Goal: Task Accomplishment & Management: Complete application form

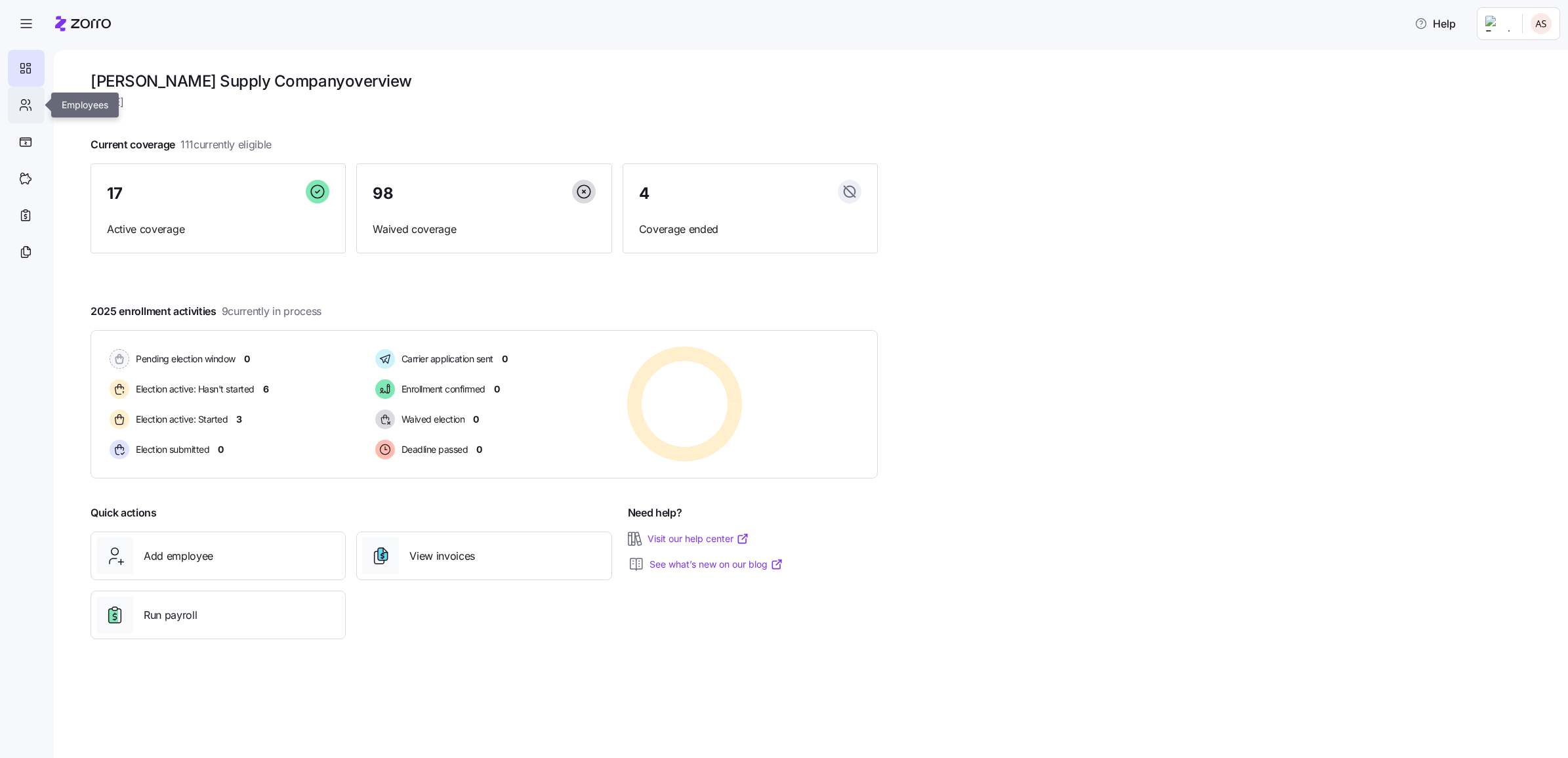
click at [14, 116] on div at bounding box center [26, 105] width 36 height 36
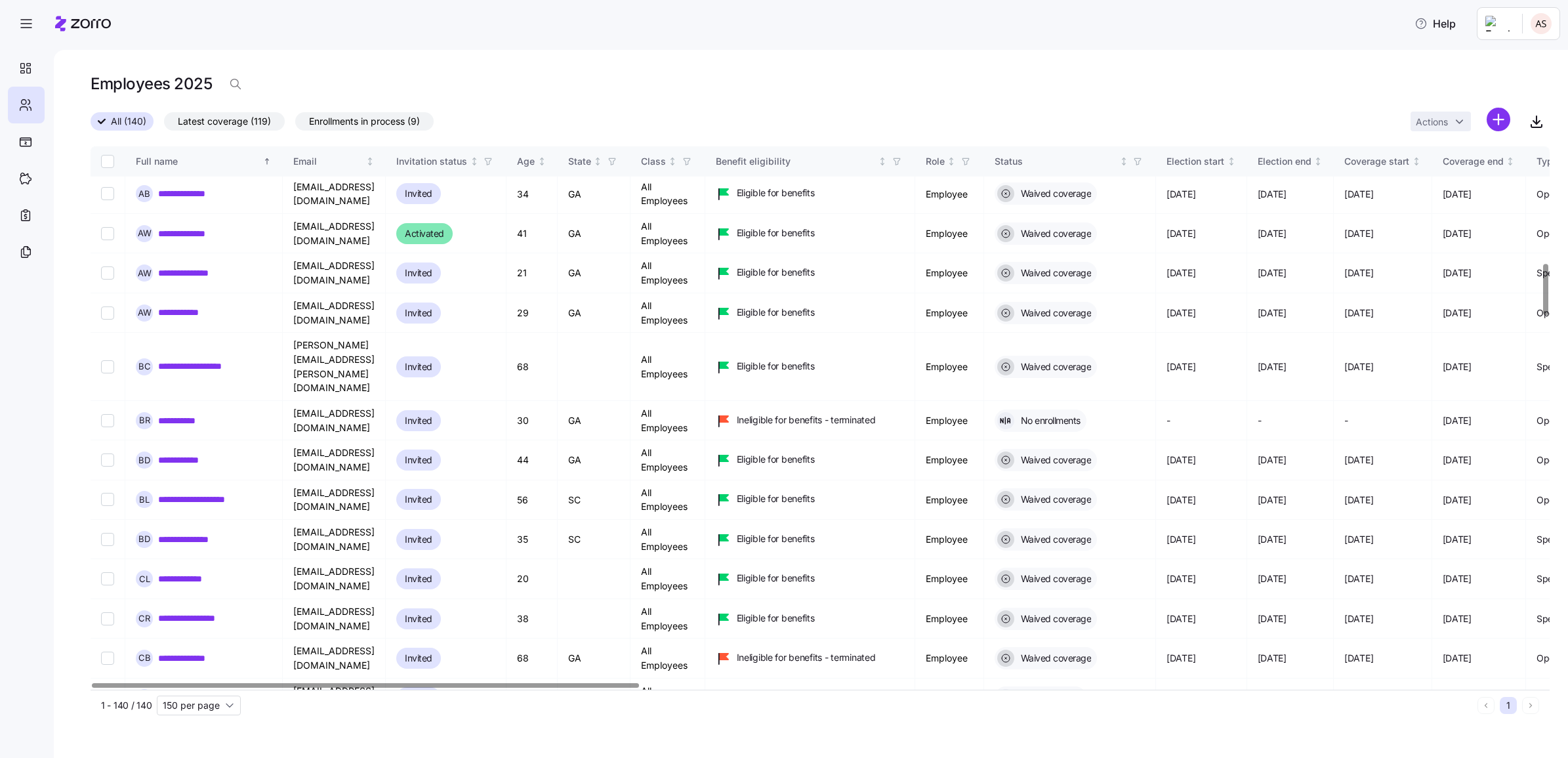
scroll to position [1231, 0]
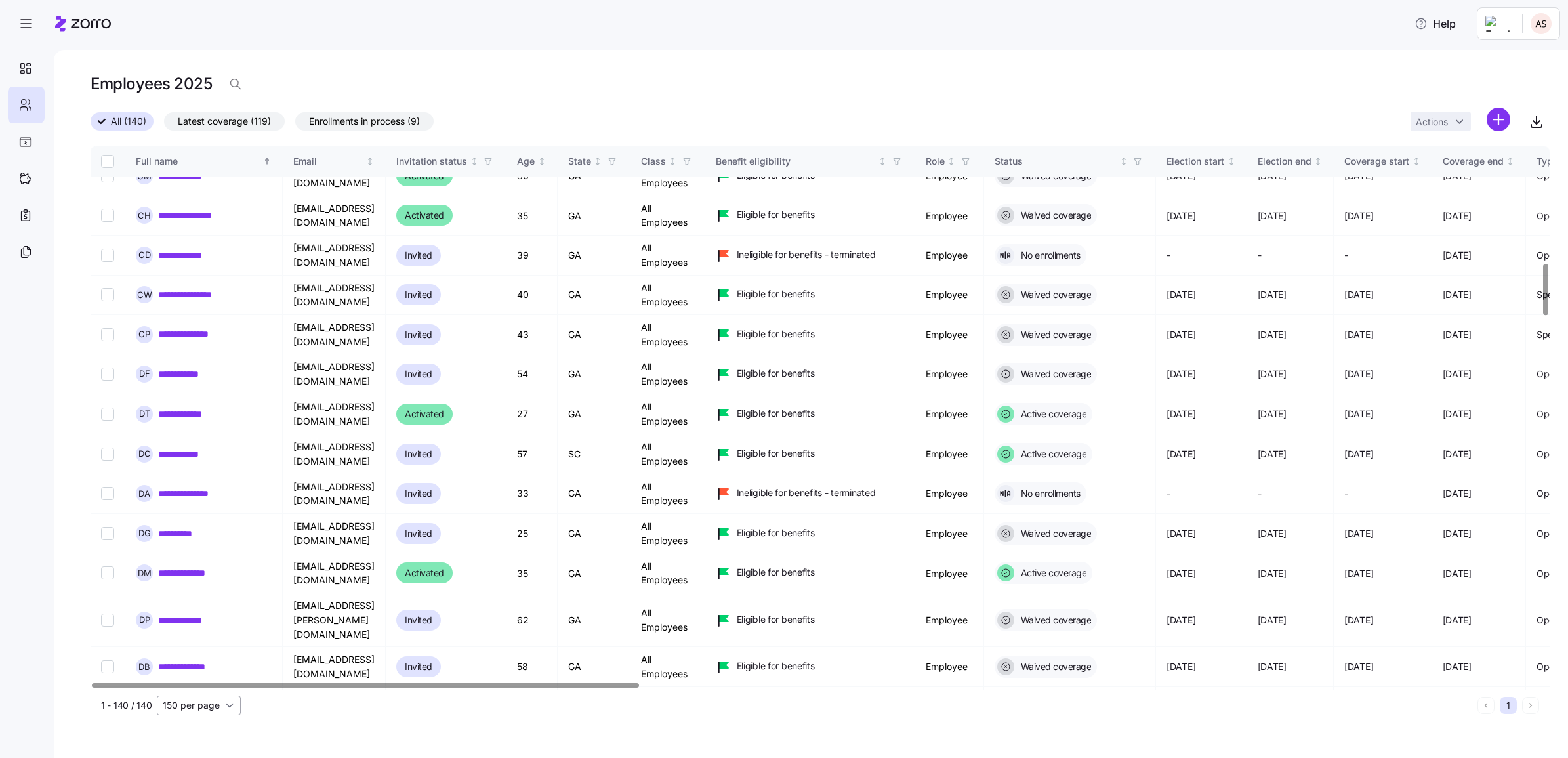
click at [200, 701] on input "150 per page" at bounding box center [199, 706] width 84 height 20
click at [200, 678] on span "150 per page" at bounding box center [195, 675] width 57 height 14
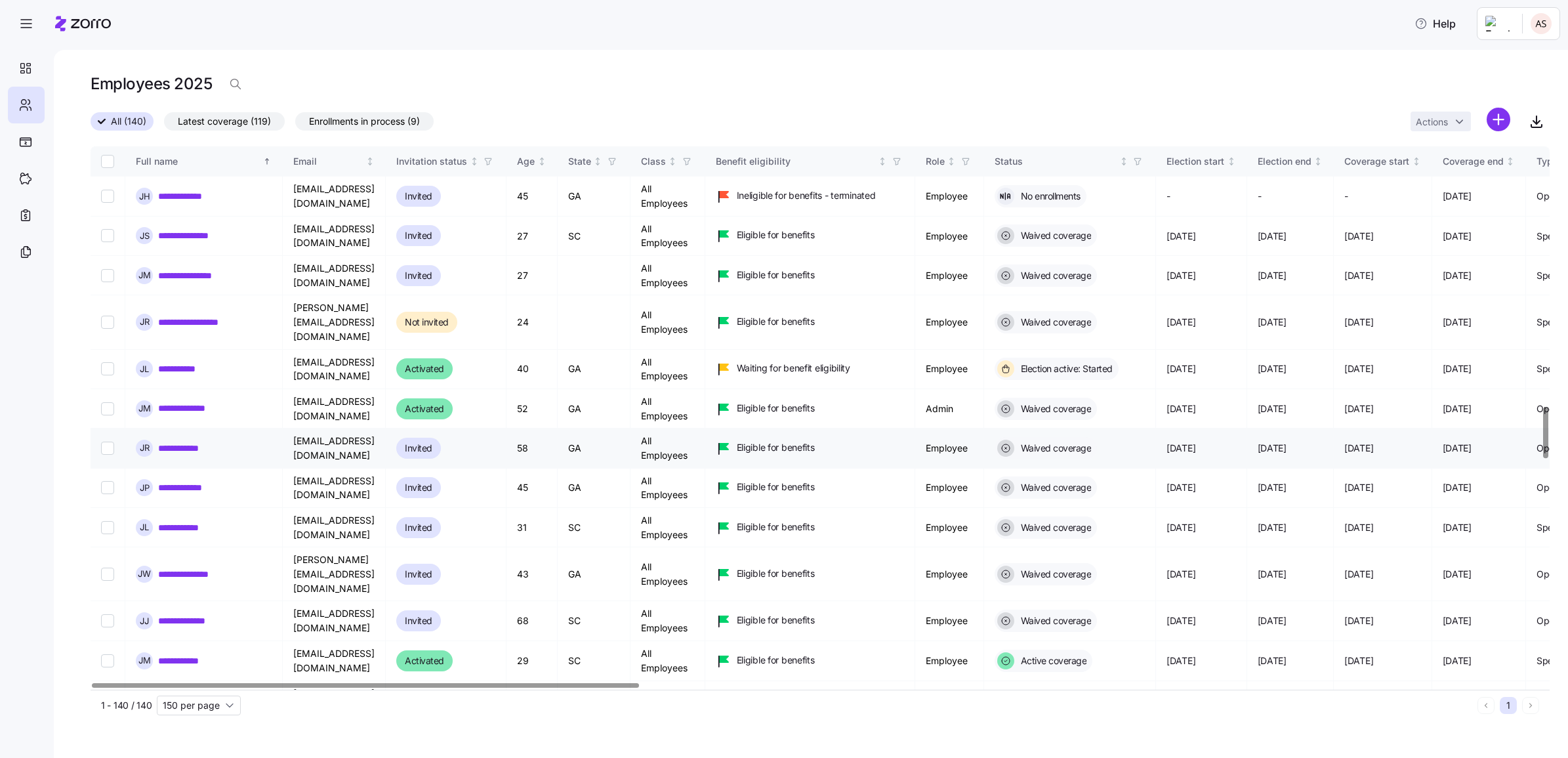
scroll to position [2707, 0]
click at [206, 364] on link "**********" at bounding box center [185, 370] width 55 height 13
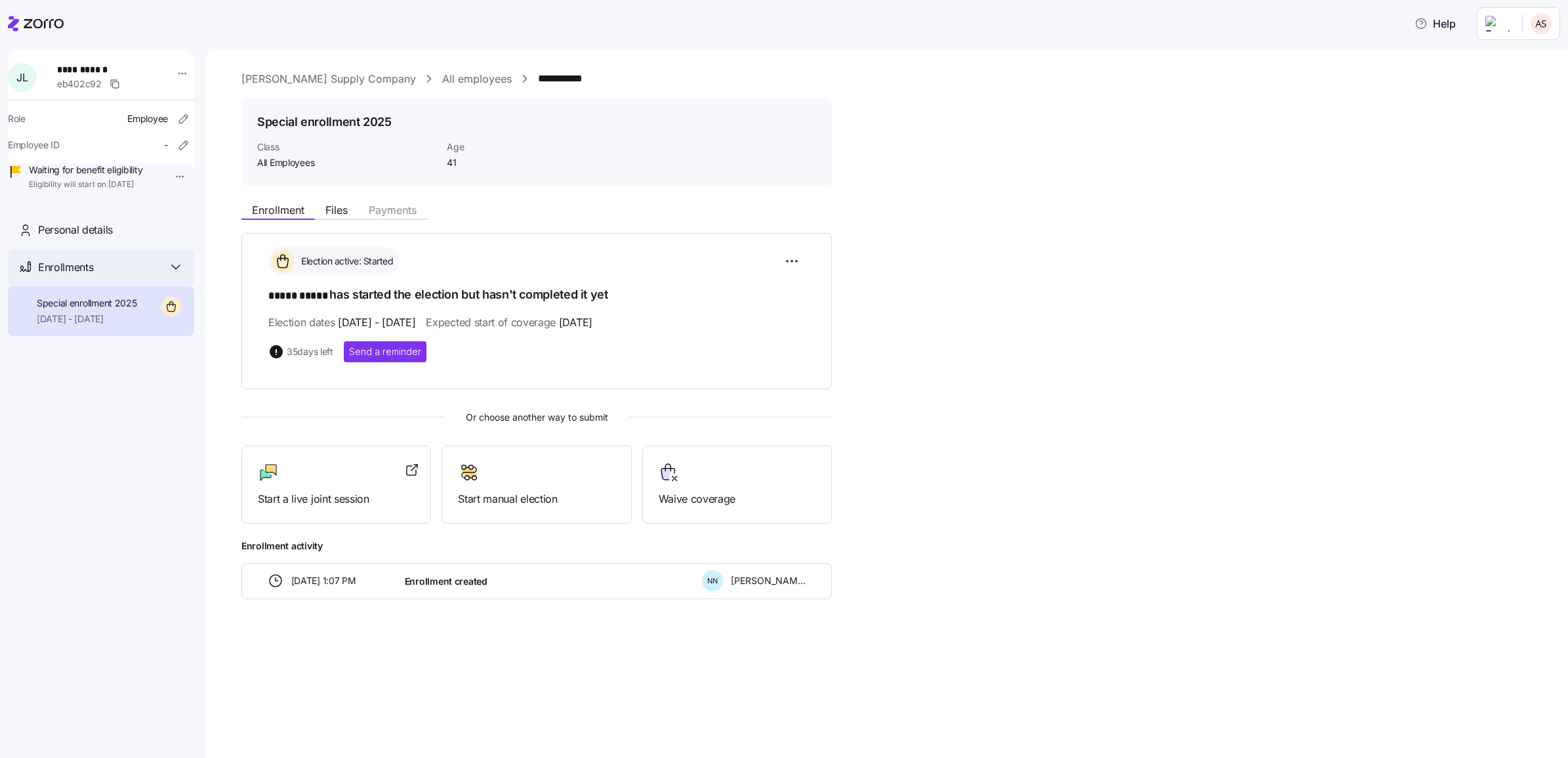
click at [173, 275] on icon at bounding box center [175, 267] width 16 height 16
click at [552, 502] on span "Start manual election" at bounding box center [536, 499] width 157 height 17
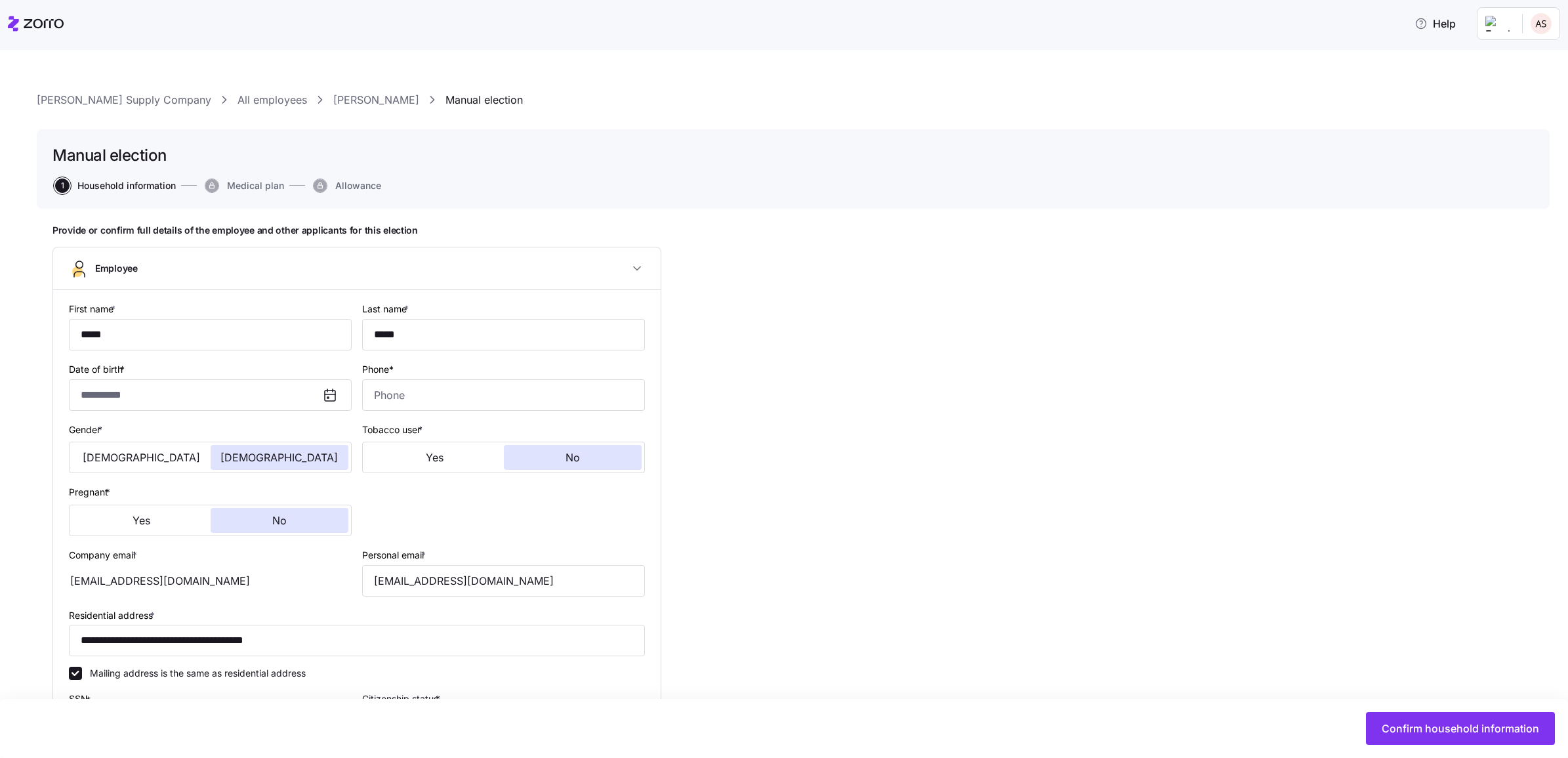
type input "**********"
type input "[PHONE_NUMBER]"
type input "Full time"
type input "Hourly"
type input "All Employees"
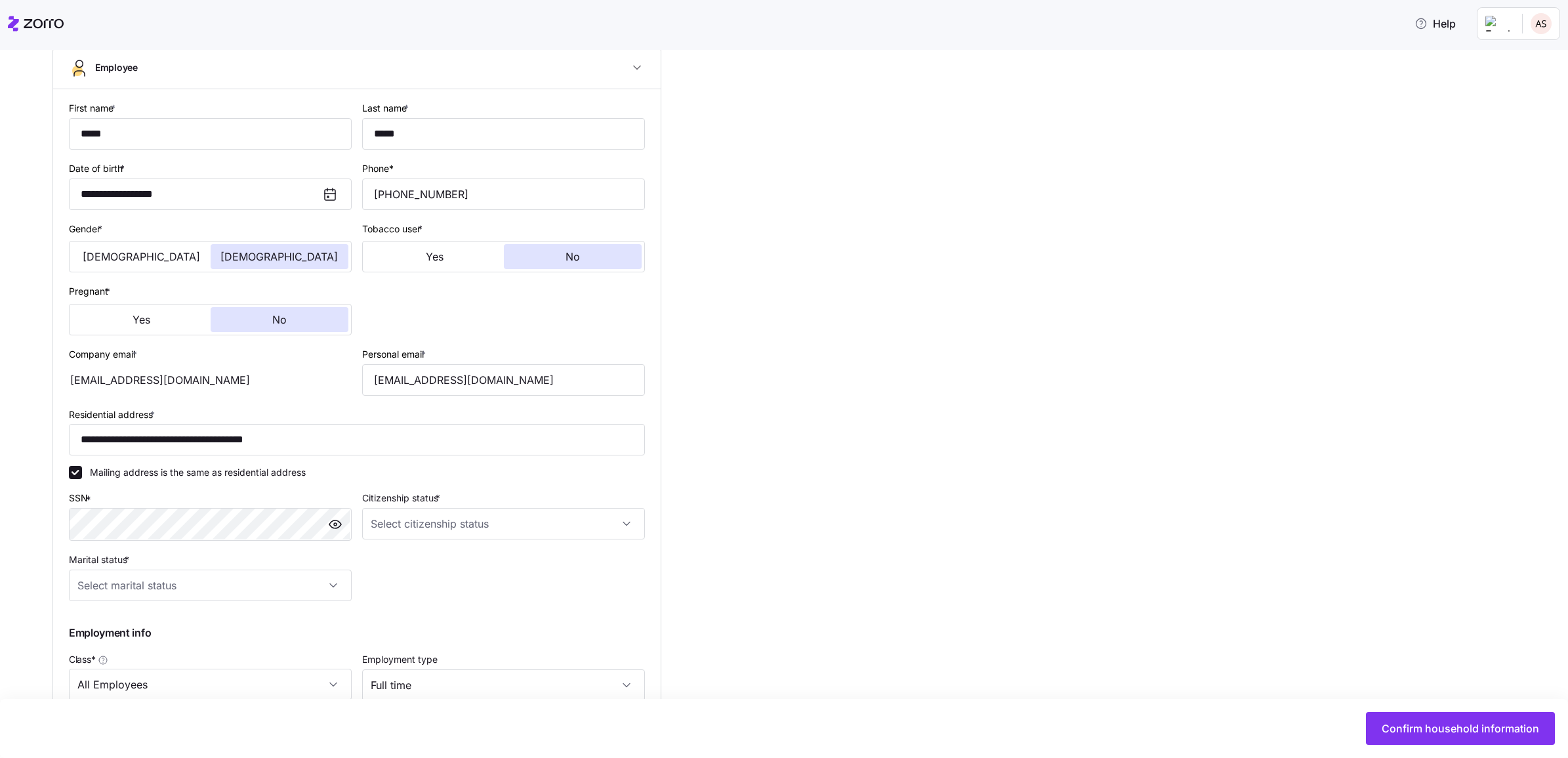
scroll to position [385, 0]
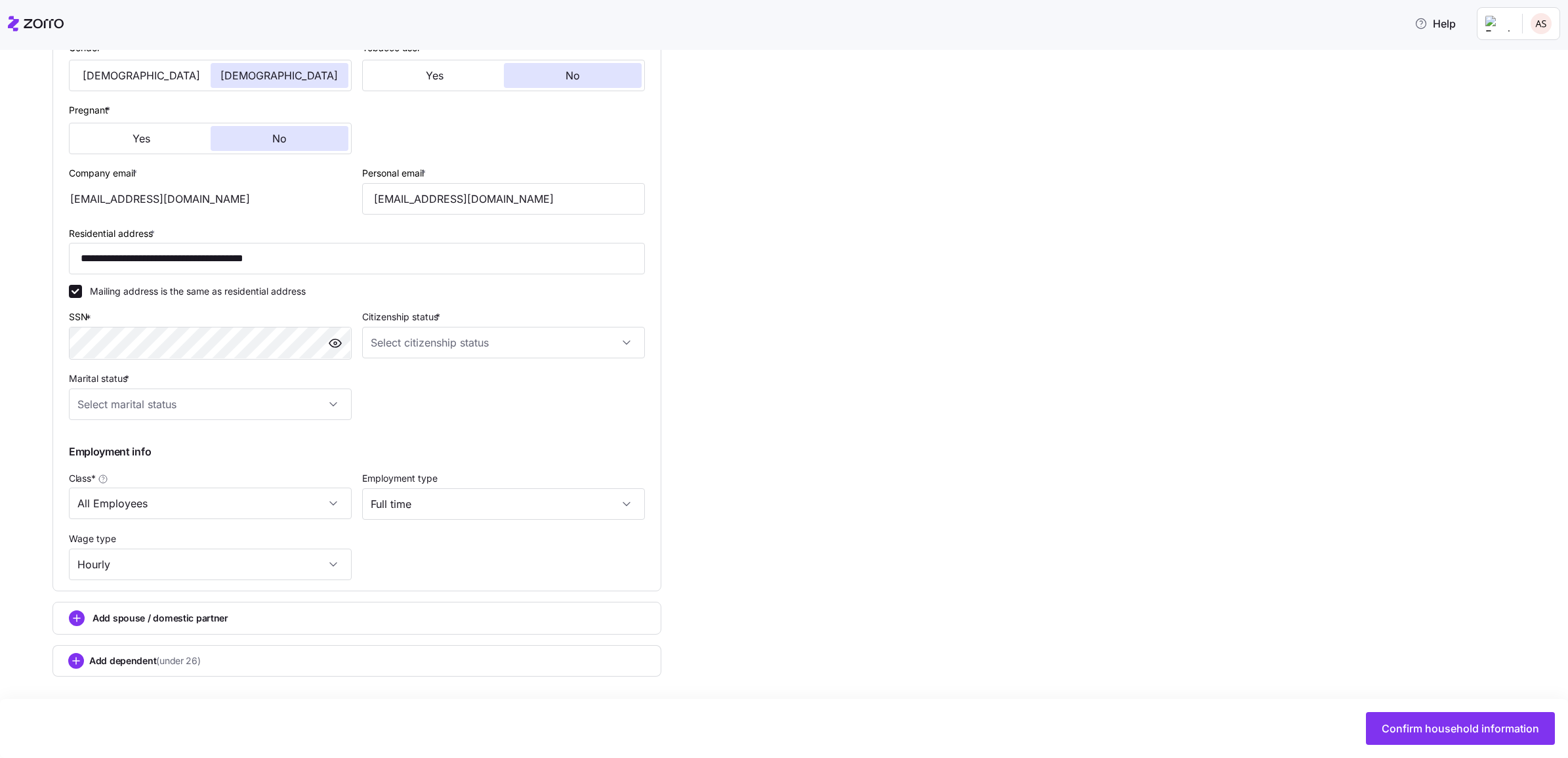
click at [286, 623] on div "Add spouse / domestic partner" at bounding box center [356, 617] width 576 height 16
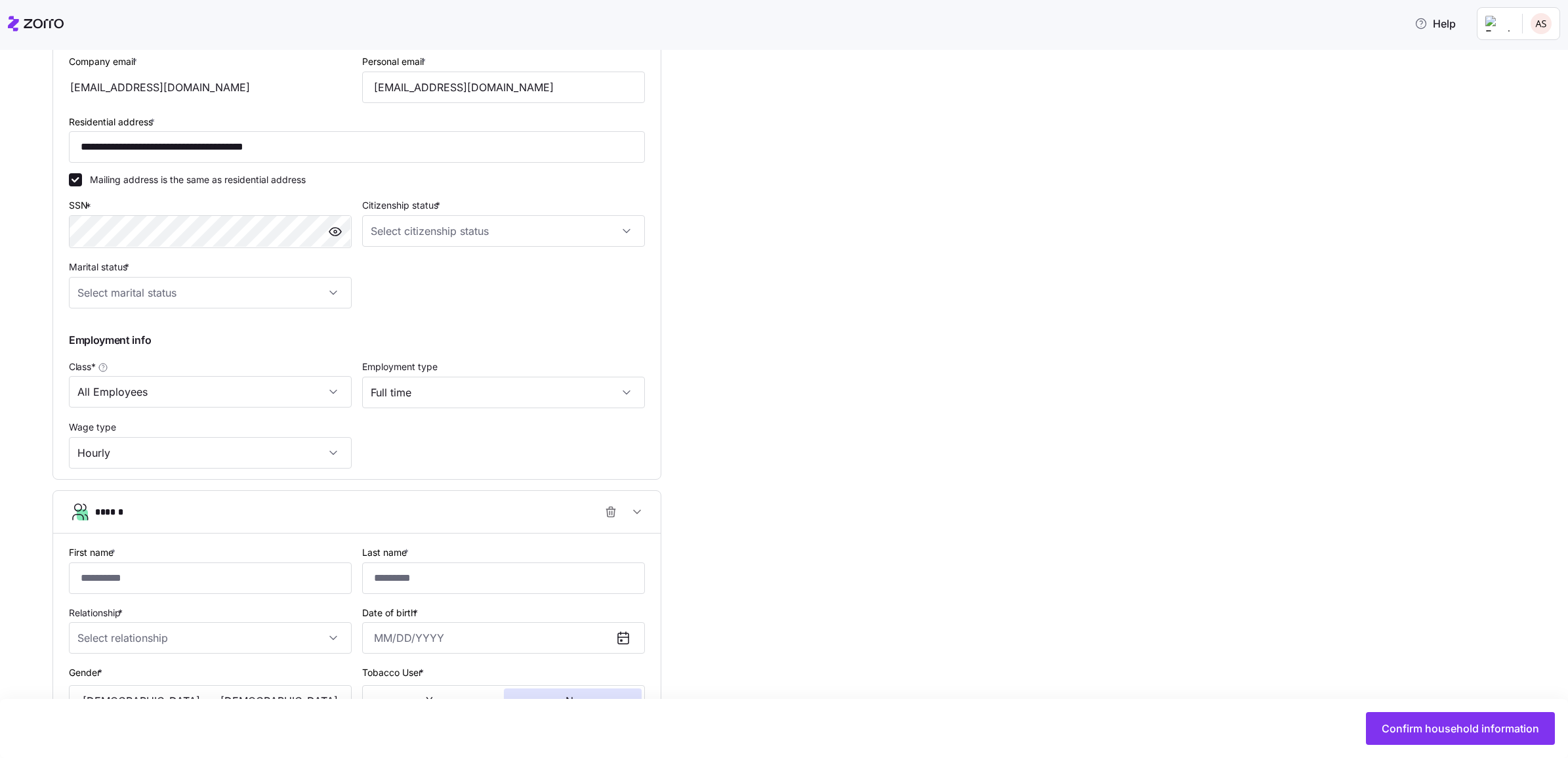
scroll to position [713, 0]
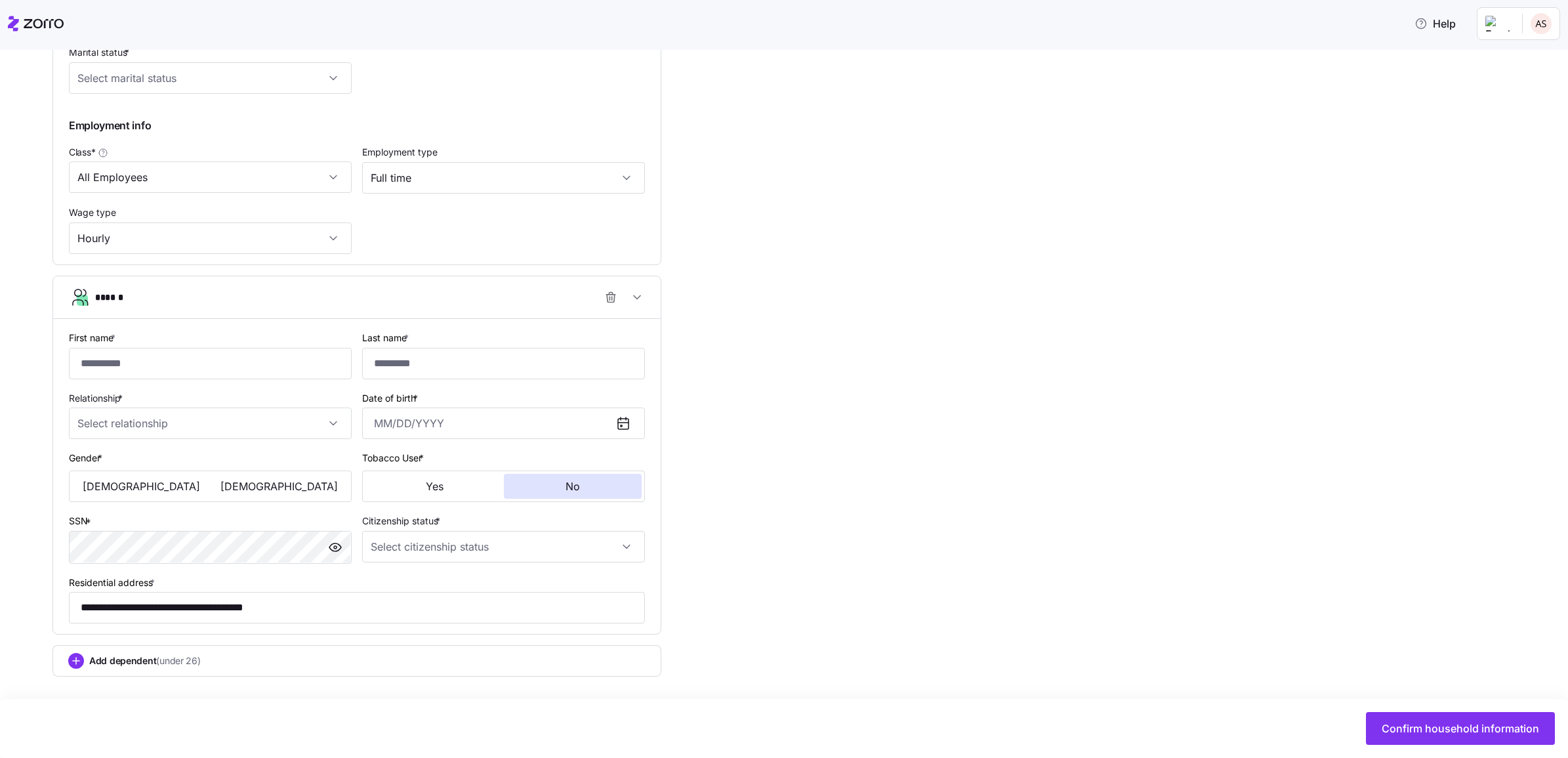
click at [207, 660] on div "Add dependent (under 26)" at bounding box center [357, 660] width 577 height 16
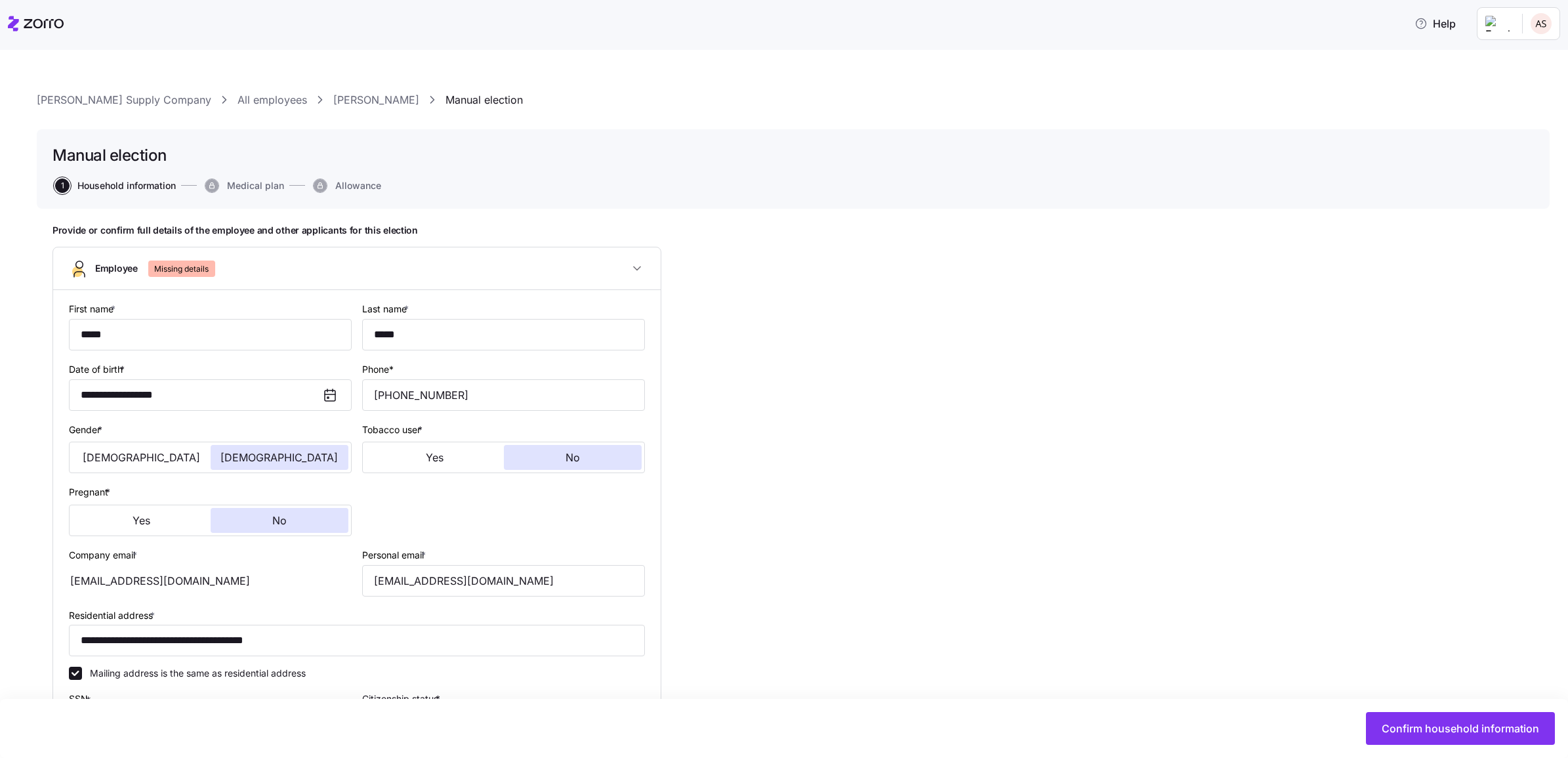
scroll to position [0, 0]
click at [41, 17] on icon at bounding box center [36, 23] width 55 height 16
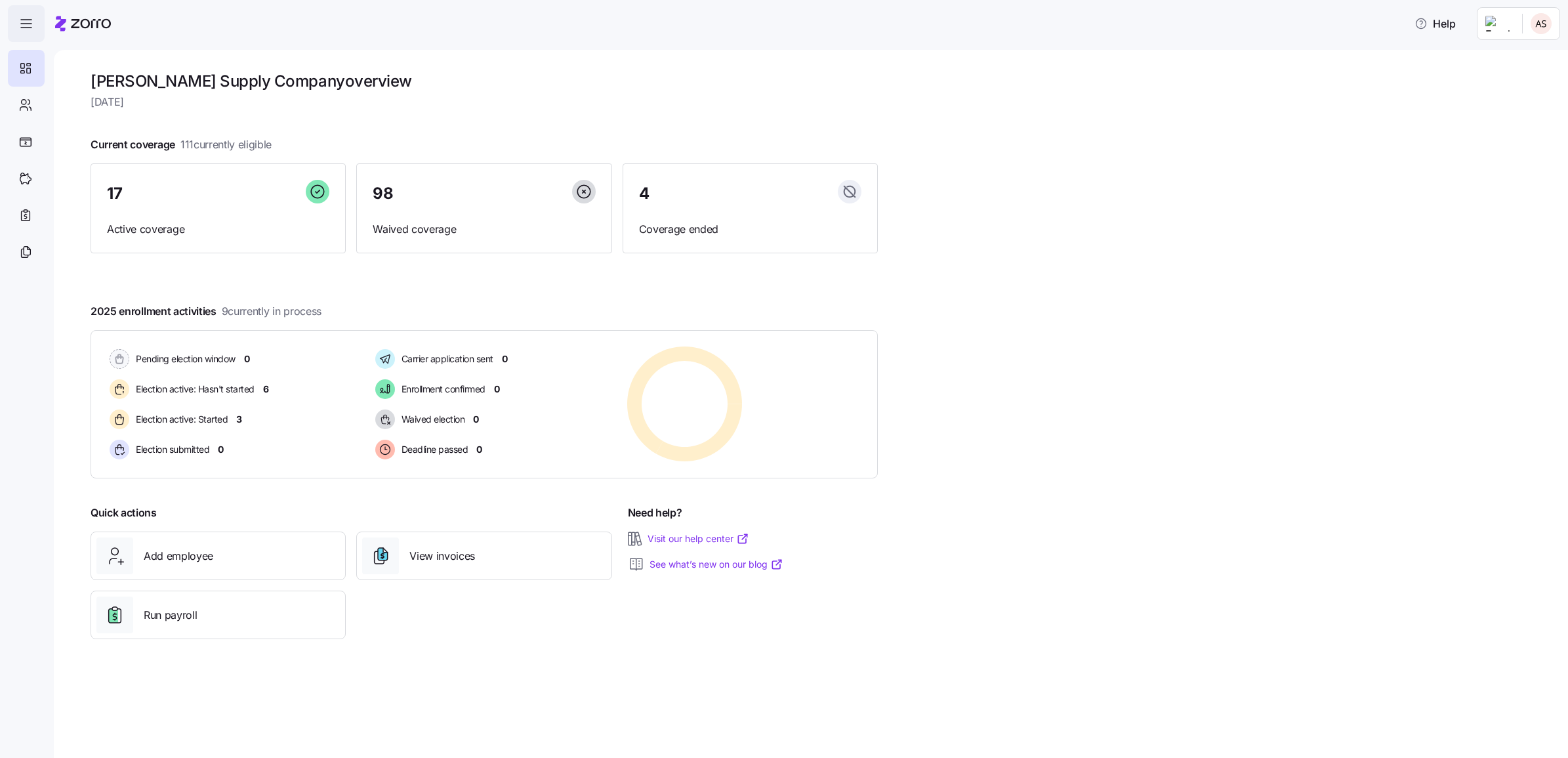
click at [20, 30] on icon "button" at bounding box center [26, 23] width 16 height 16
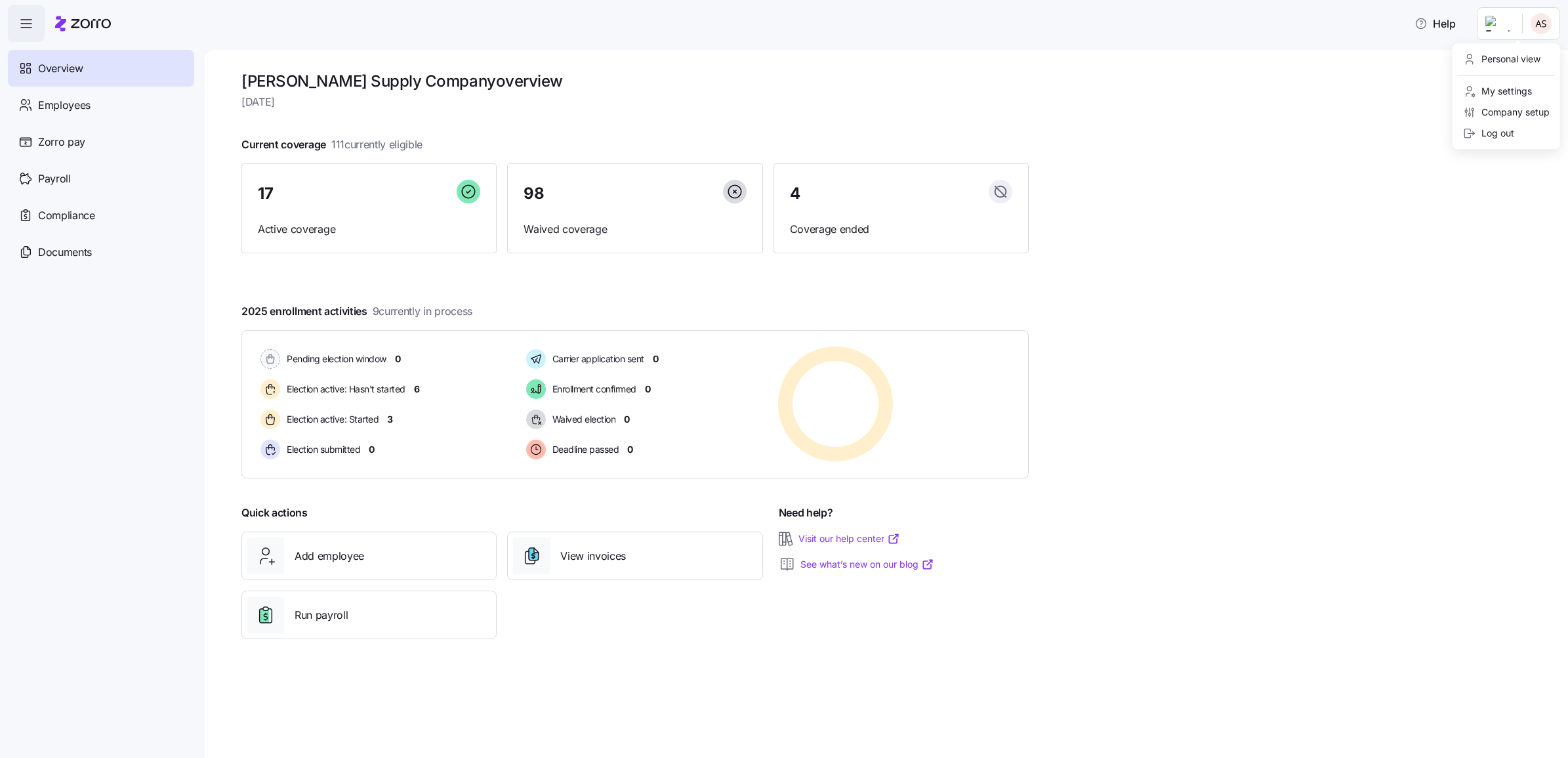
click at [1537, 27] on html "Help Overview Employees Zorro pay Payroll Compliance Documents [PERSON_NAME] Su…" at bounding box center [784, 375] width 1568 height 751
click at [35, 34] on html "Help Overview Employees Zorro pay Payroll Compliance Documents [PERSON_NAME] Su…" at bounding box center [784, 375] width 1568 height 751
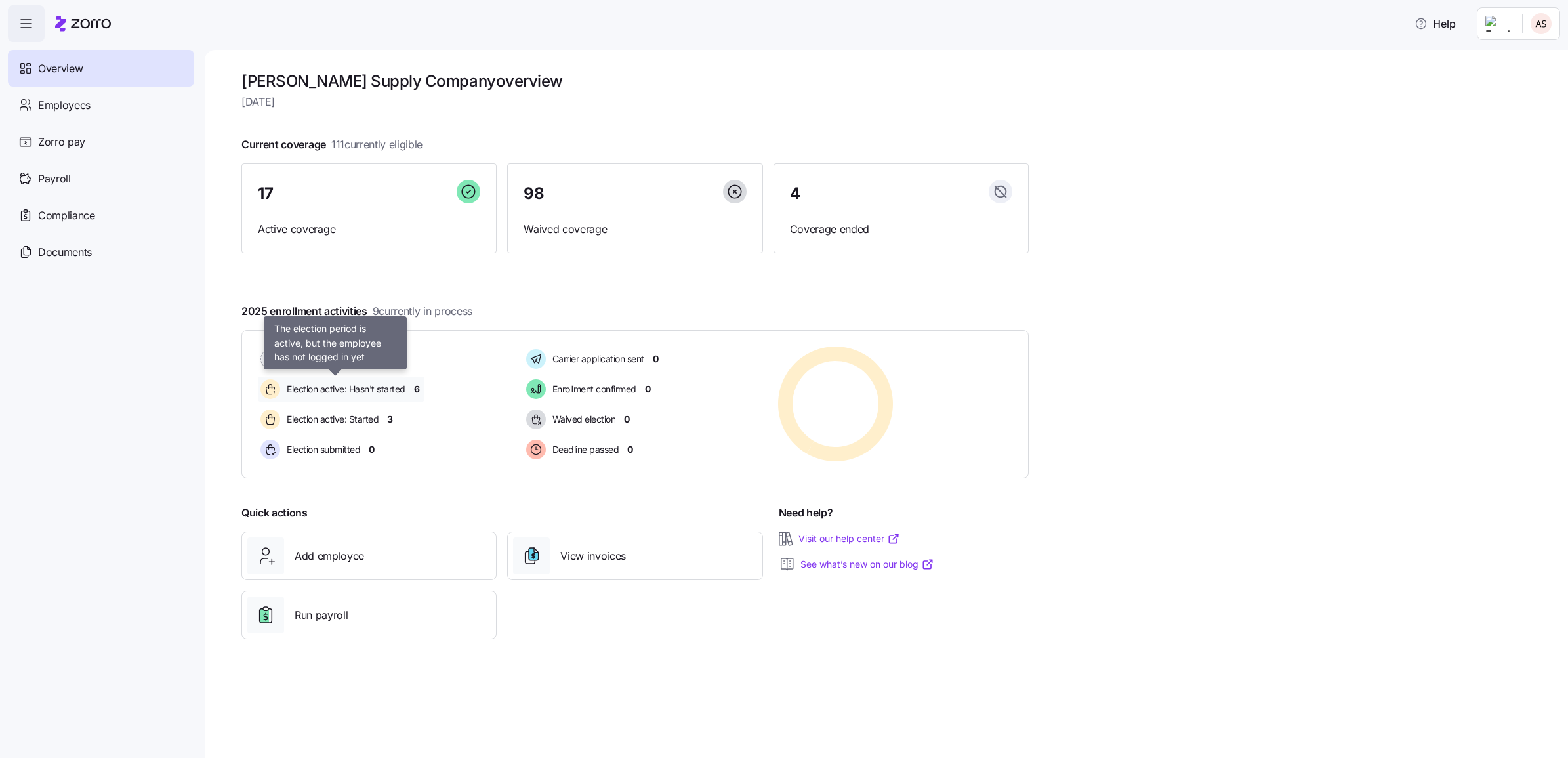
click at [381, 393] on span "Election active: Hasn't started" at bounding box center [344, 389] width 122 height 13
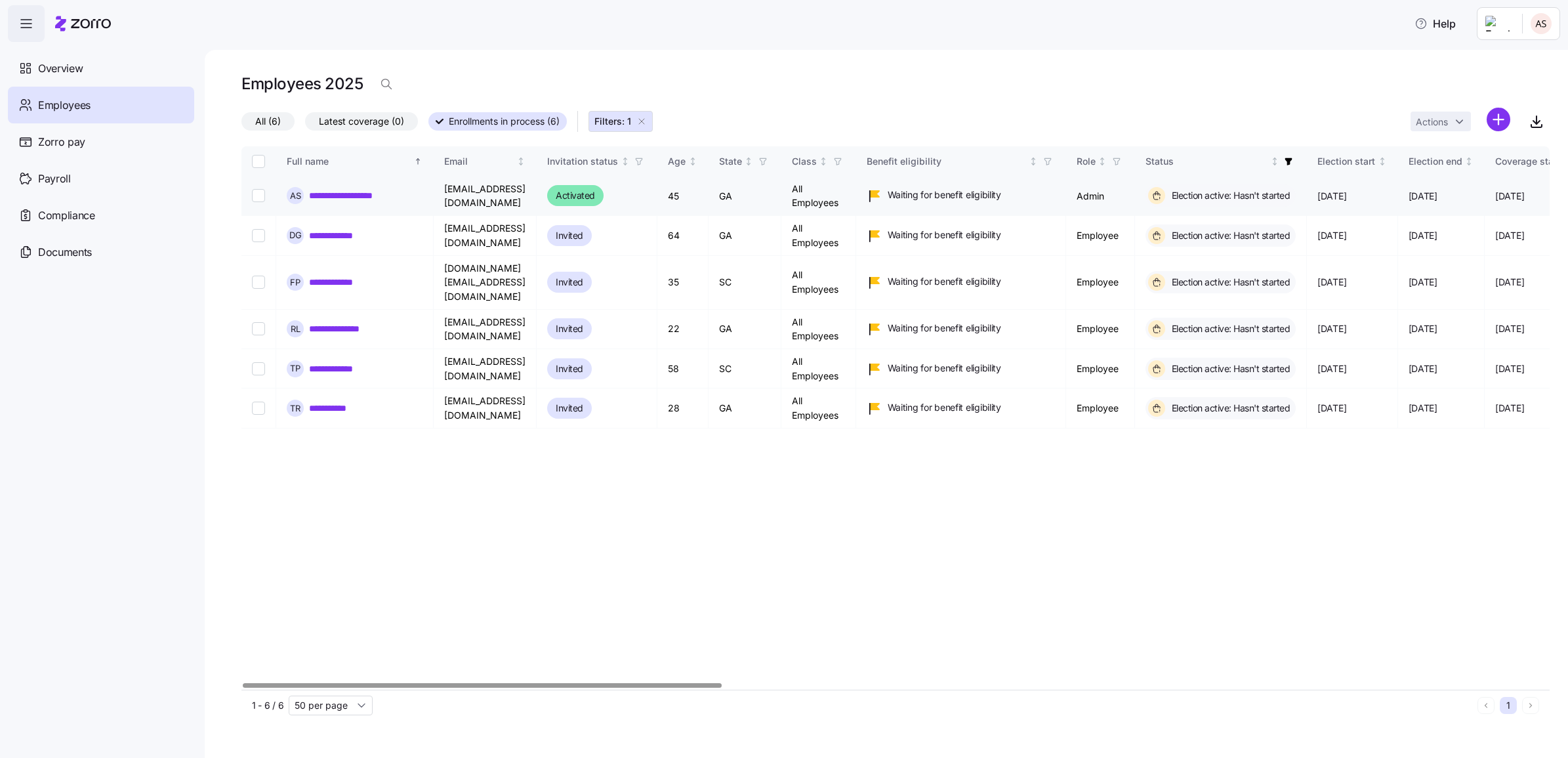
click at [1437, 195] on span "[DATE]" at bounding box center [1423, 196] width 29 height 13
click at [378, 197] on link "**********" at bounding box center [358, 196] width 98 height 13
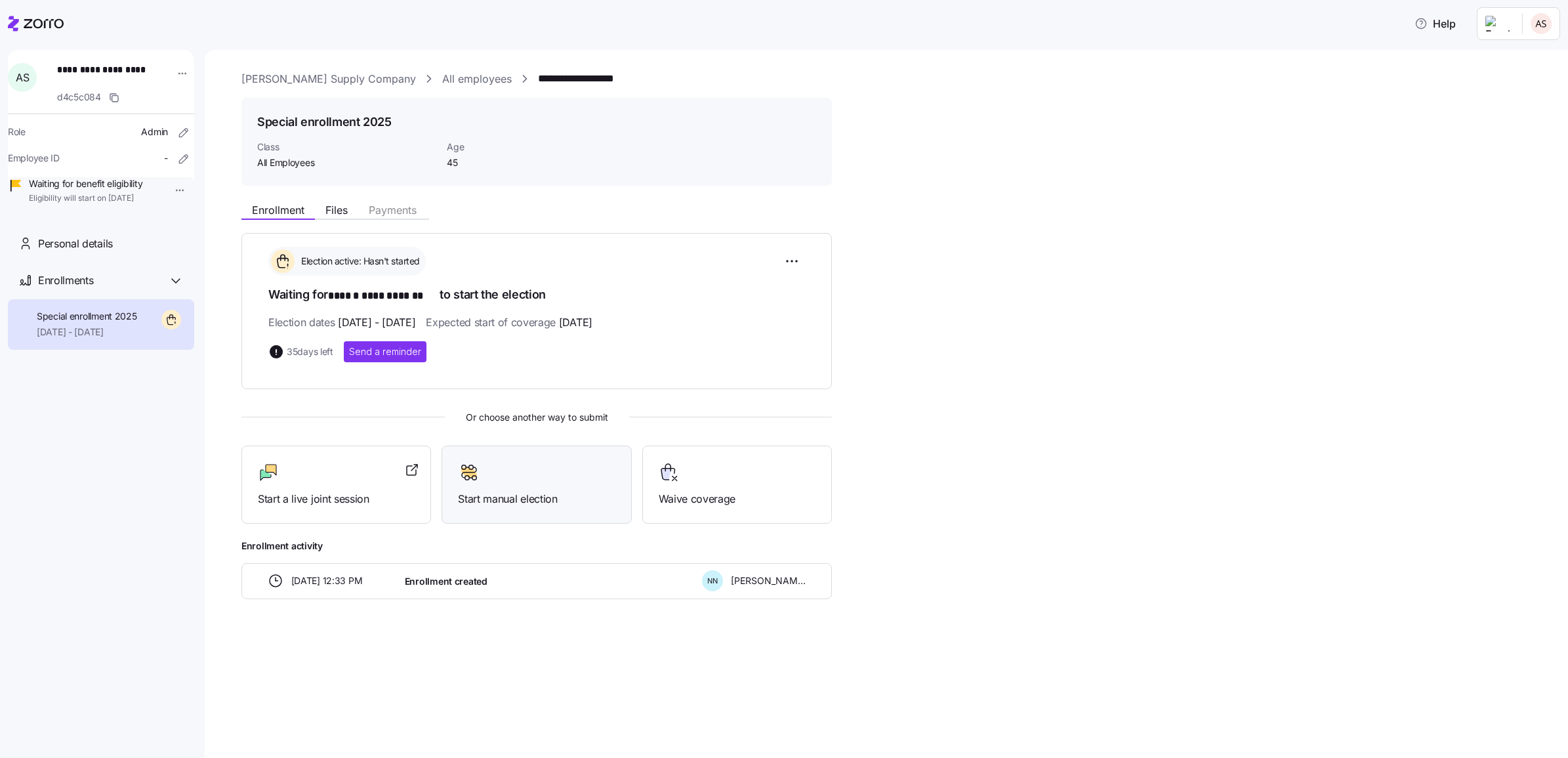
click at [495, 479] on div at bounding box center [536, 472] width 157 height 21
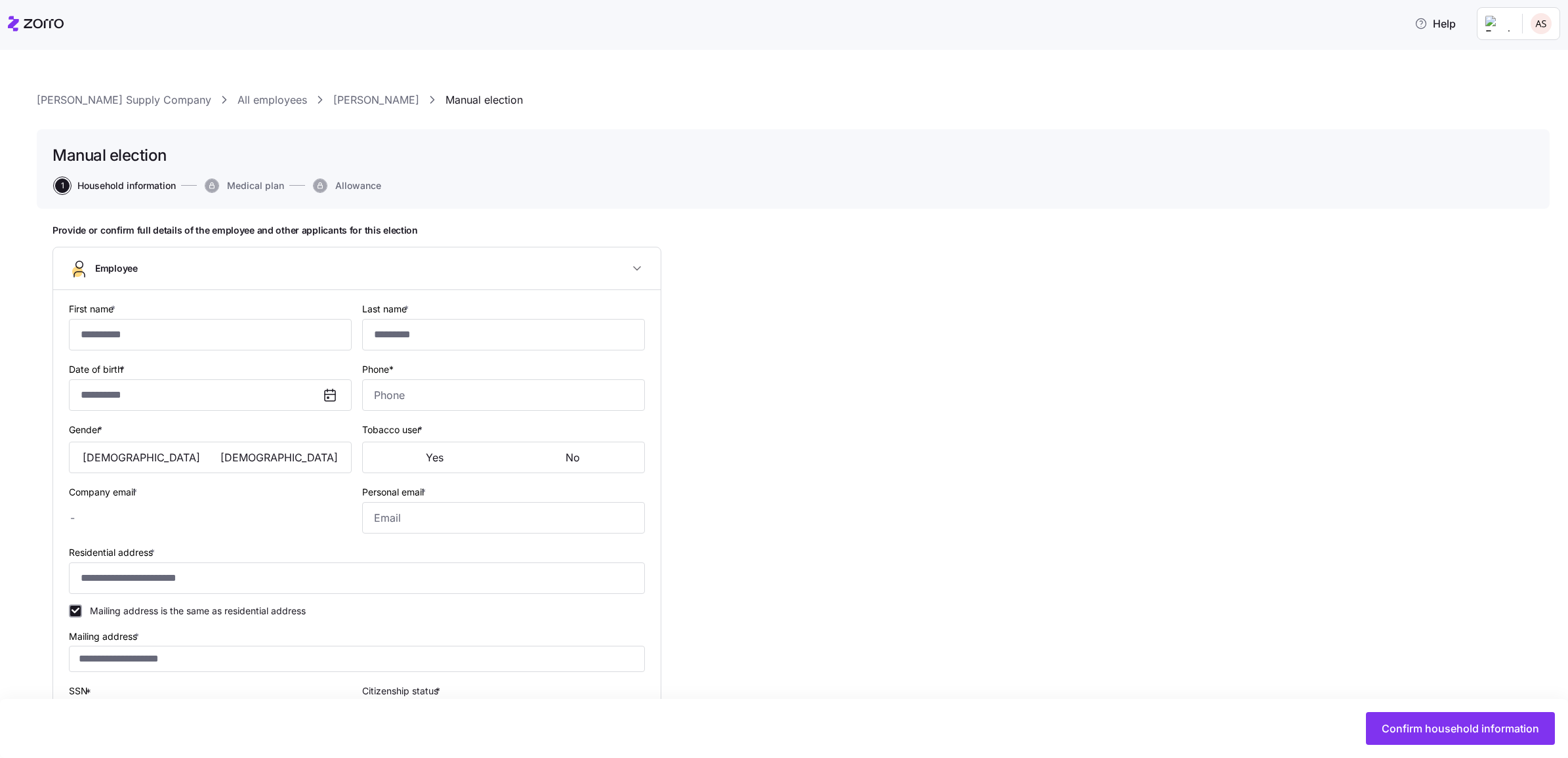
type input "******"
type input "**********"
type input "[EMAIL_ADDRESS][DOMAIN_NAME]"
type input "**********"
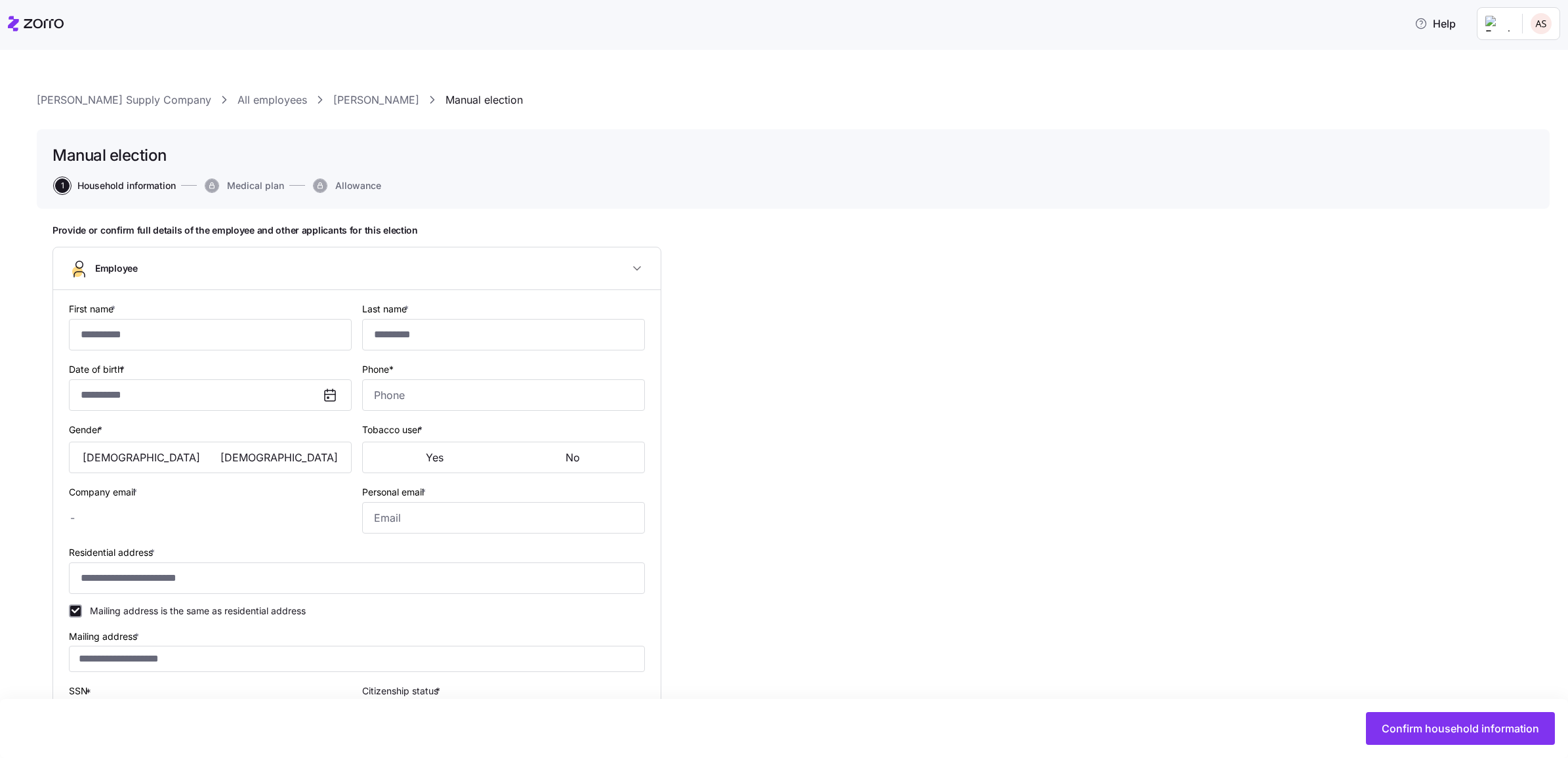
checkbox input "true"
type input "**********"
type input "[PHONE_NUMBER]"
type input "Full time"
type input "Salary"
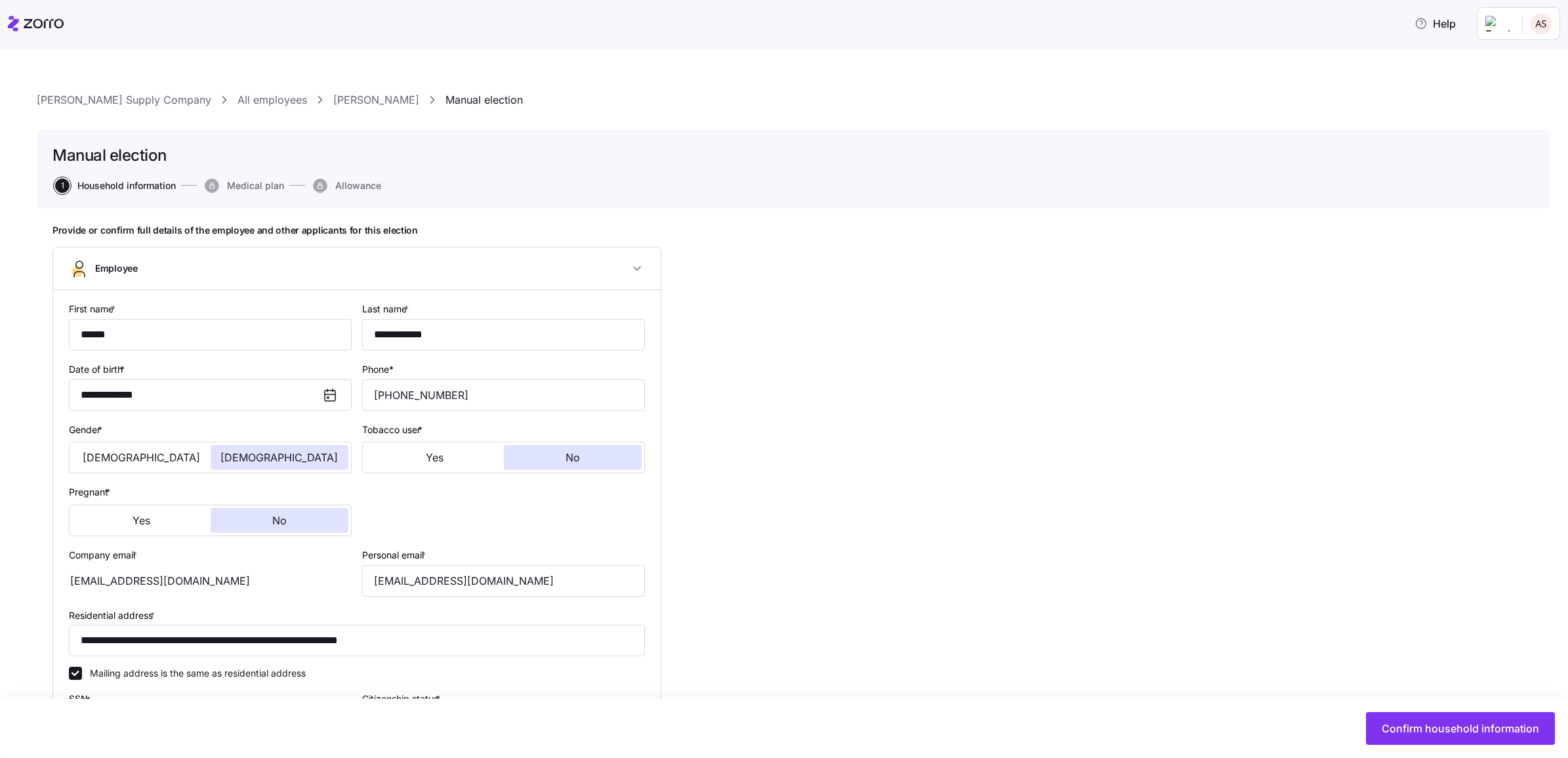
type input "All Employees"
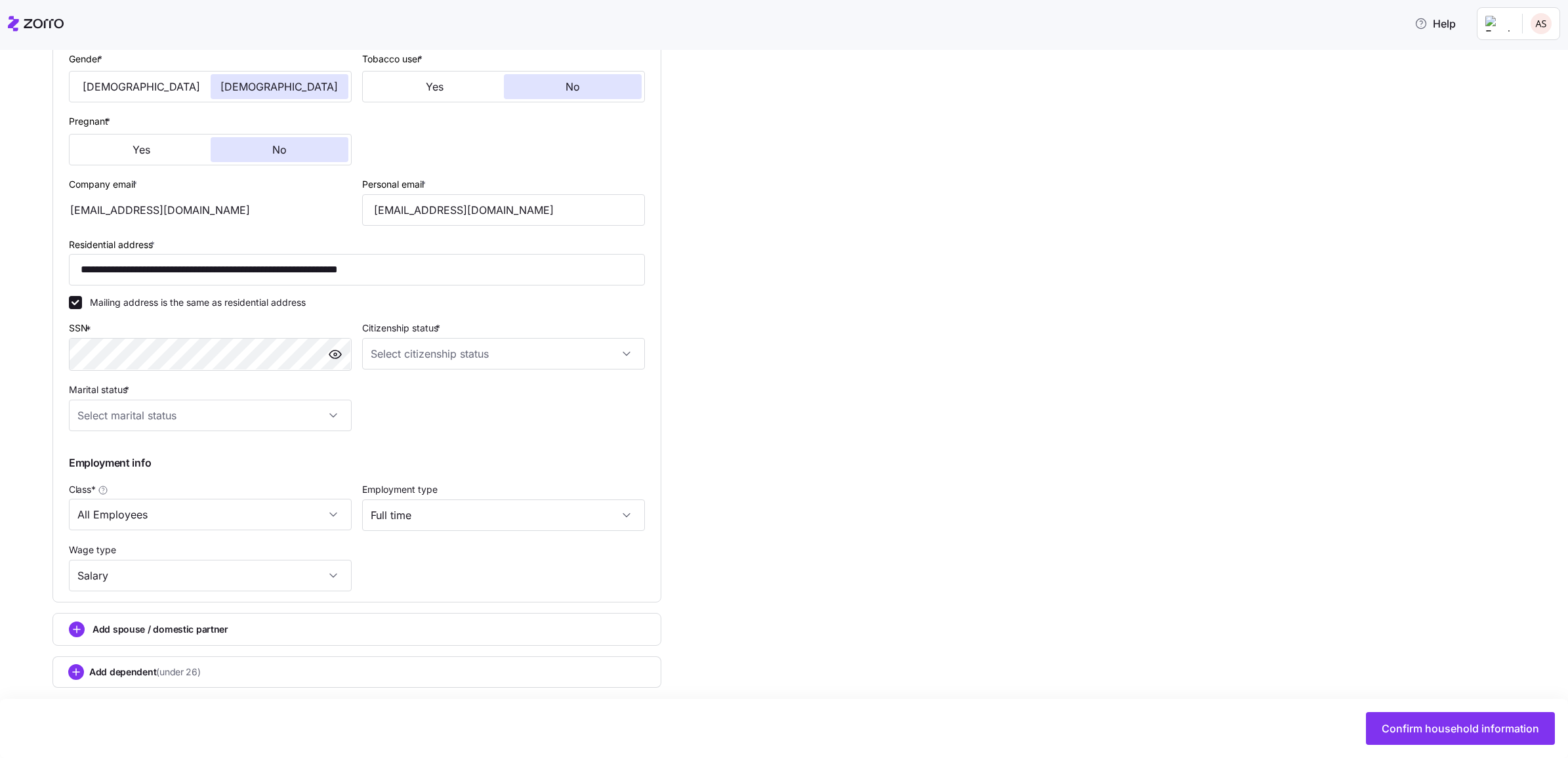
scroll to position [385, 0]
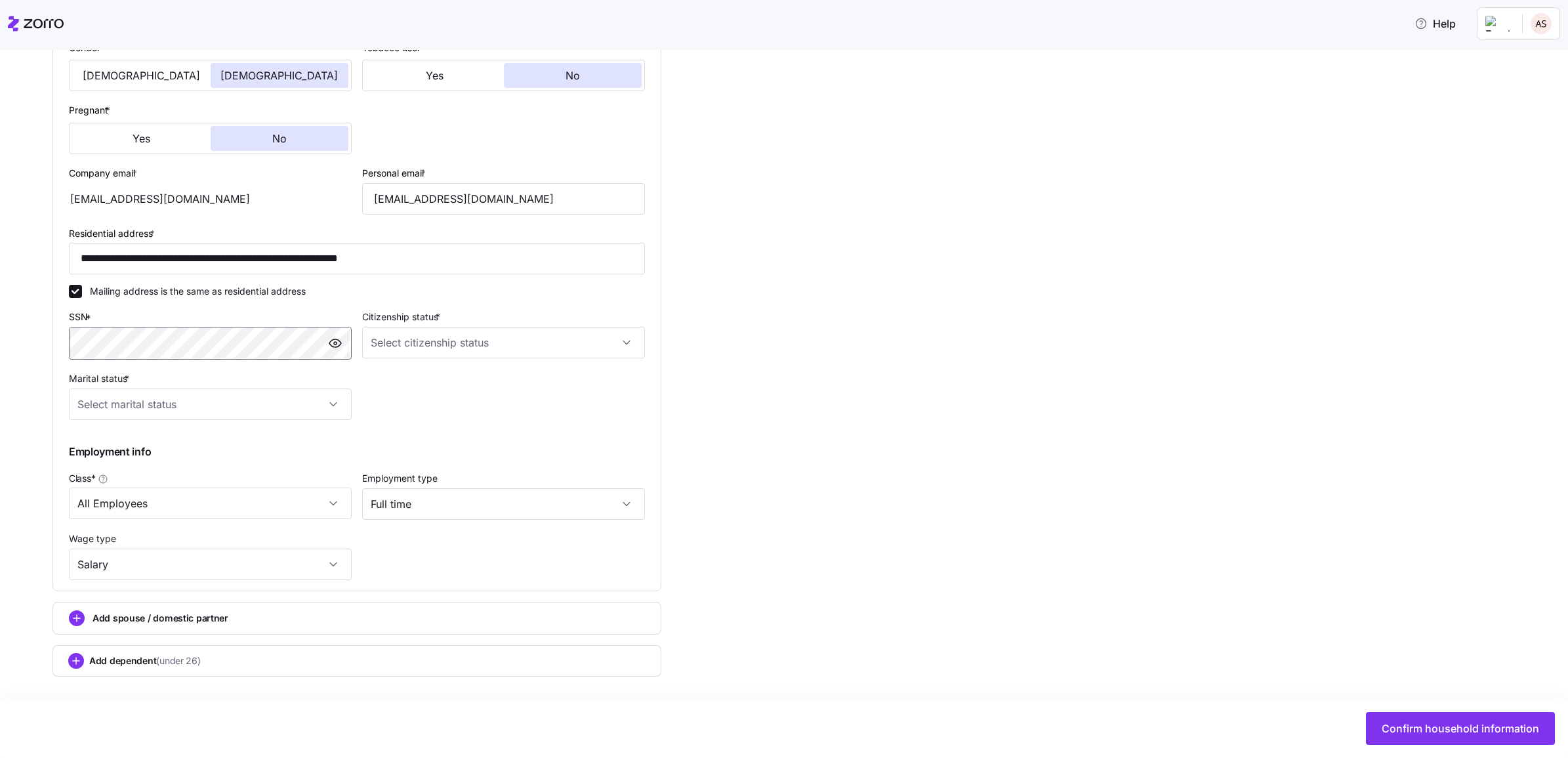
click at [344, 342] on span "button" at bounding box center [335, 343] width 20 height 20
click at [343, 342] on span "button" at bounding box center [335, 343] width 20 height 20
click at [387, 330] on input "Citizenship status *" at bounding box center [503, 342] width 283 height 31
click at [466, 389] on div "[DEMOGRAPHIC_DATA] citizen" at bounding box center [504, 381] width 273 height 27
type input "[DEMOGRAPHIC_DATA] citizen"
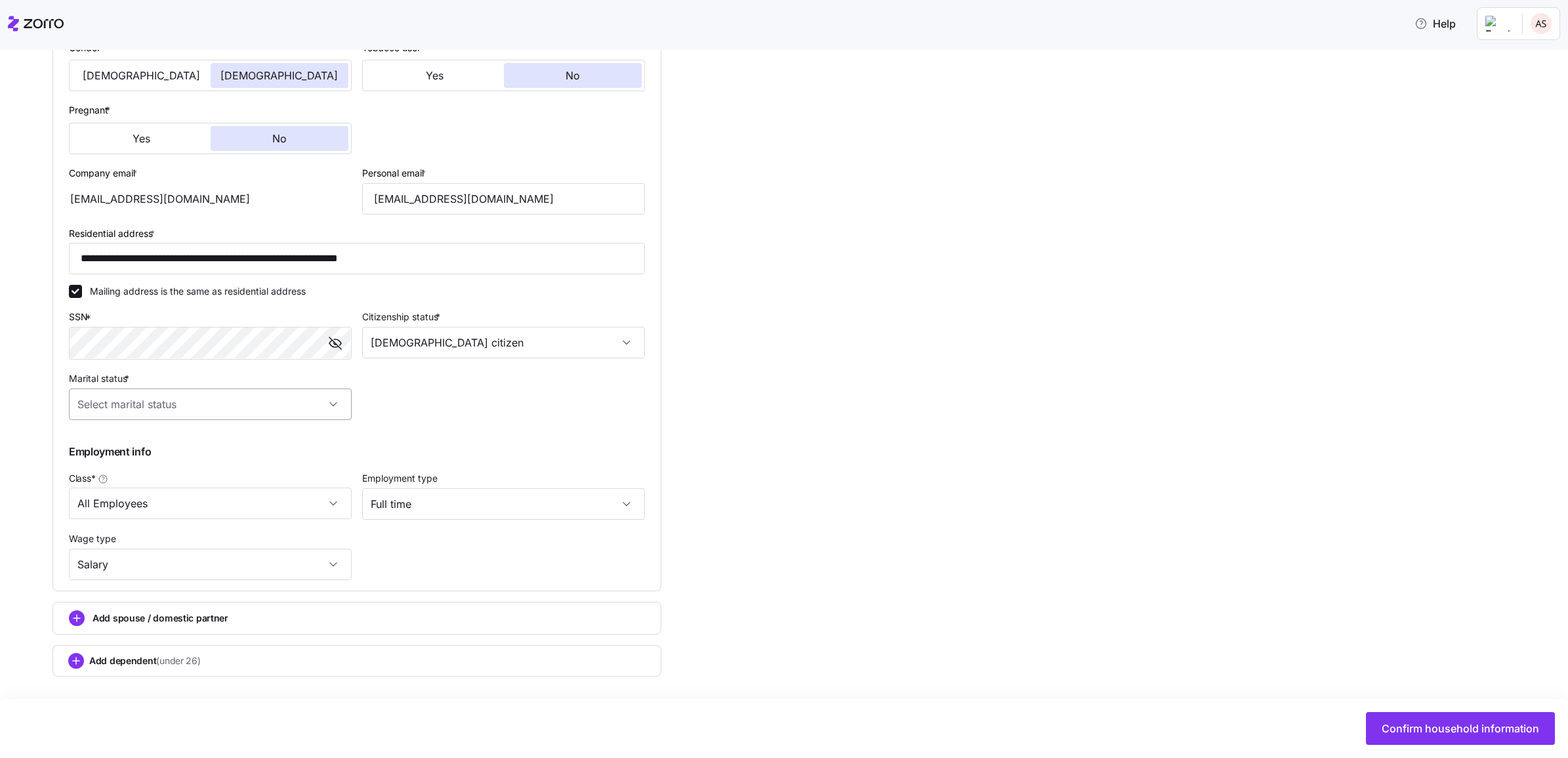
click at [313, 401] on input "Marital status *" at bounding box center [210, 404] width 283 height 31
click at [211, 447] on div "Single" at bounding box center [211, 442] width 273 height 27
type input "Single"
click at [224, 506] on input "All Employees" at bounding box center [210, 503] width 283 height 31
click at [223, 506] on input "All Employees" at bounding box center [210, 503] width 283 height 31
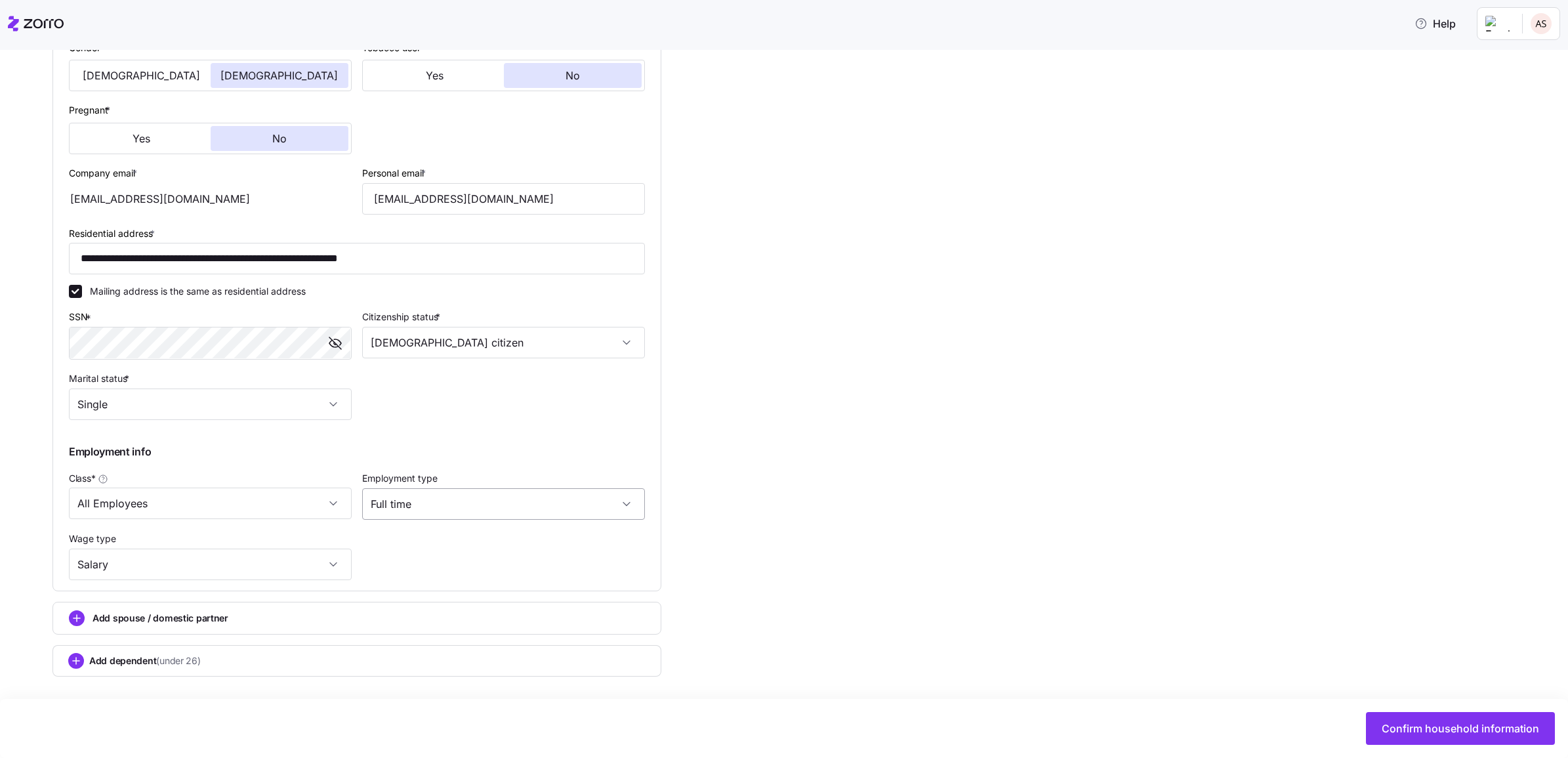
click at [422, 506] on input "Full time" at bounding box center [503, 504] width 283 height 31
click at [422, 505] on input "Full time" at bounding box center [503, 504] width 283 height 31
click at [421, 550] on div "**********" at bounding box center [357, 249] width 587 height 672
click at [323, 560] on input "Salary" at bounding box center [210, 565] width 283 height 31
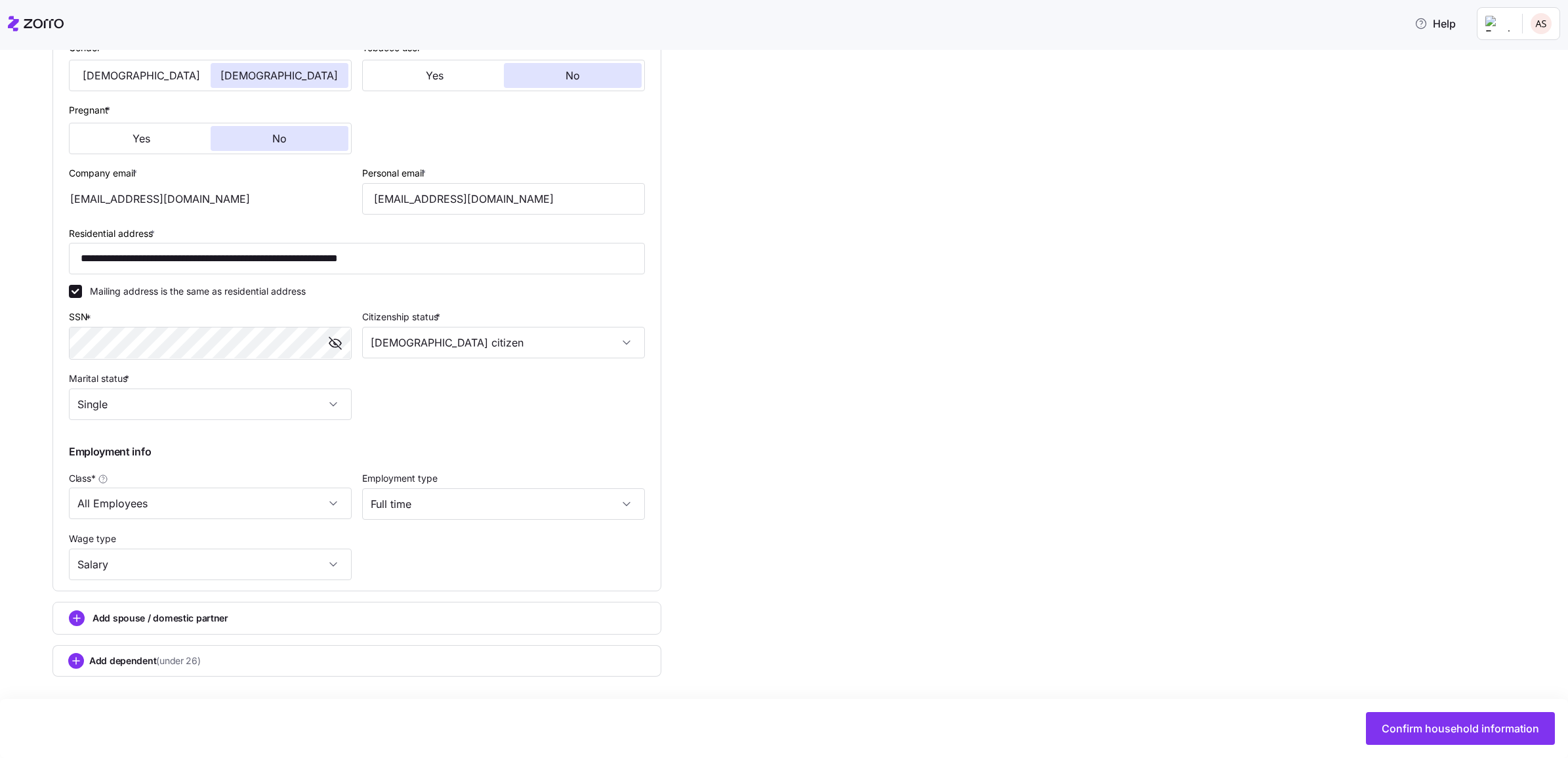
click at [421, 551] on div "**********" at bounding box center [357, 249] width 587 height 672
click at [84, 612] on icon "add icon" at bounding box center [76, 617] width 16 height 16
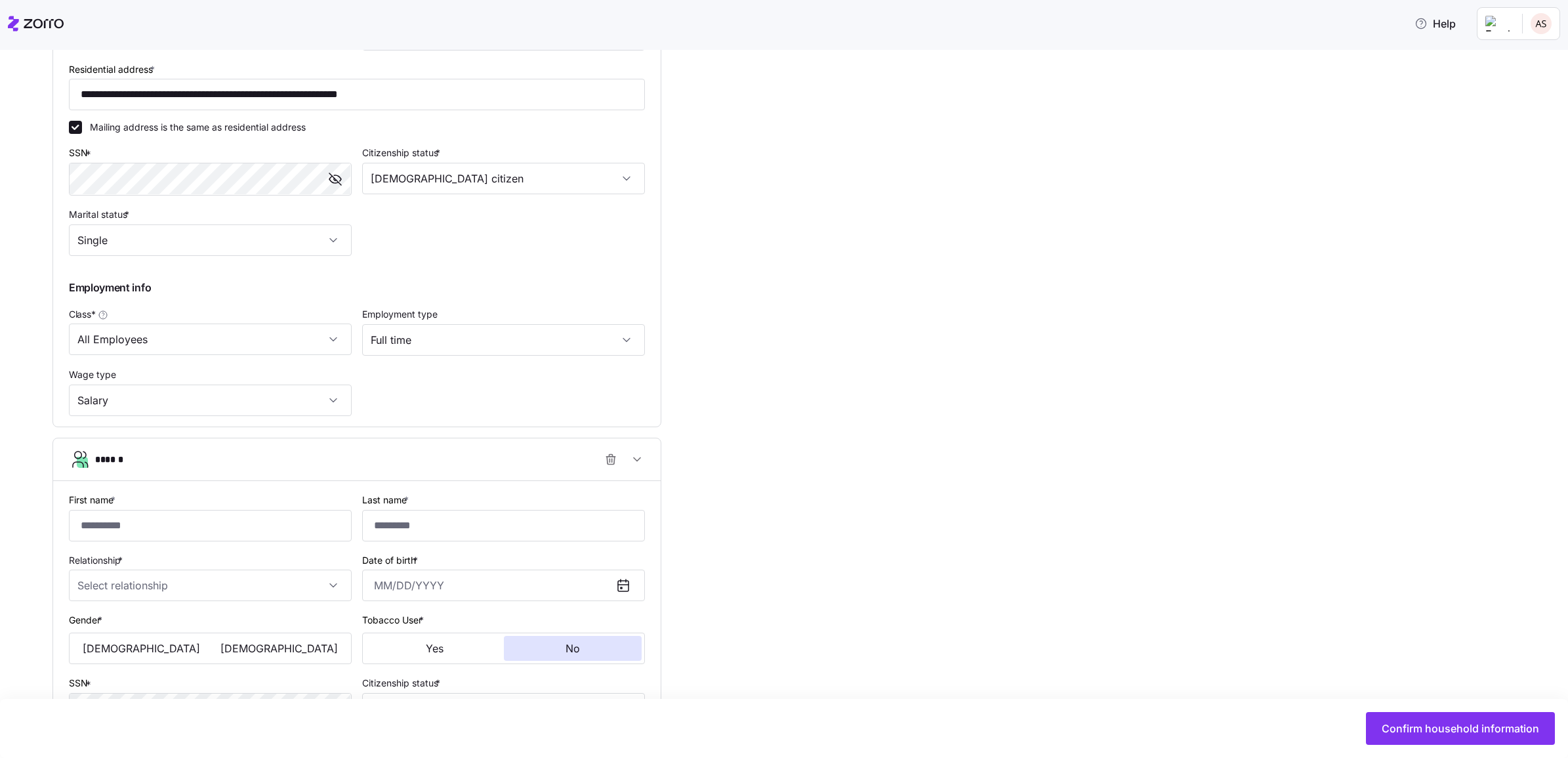
scroll to position [713, 0]
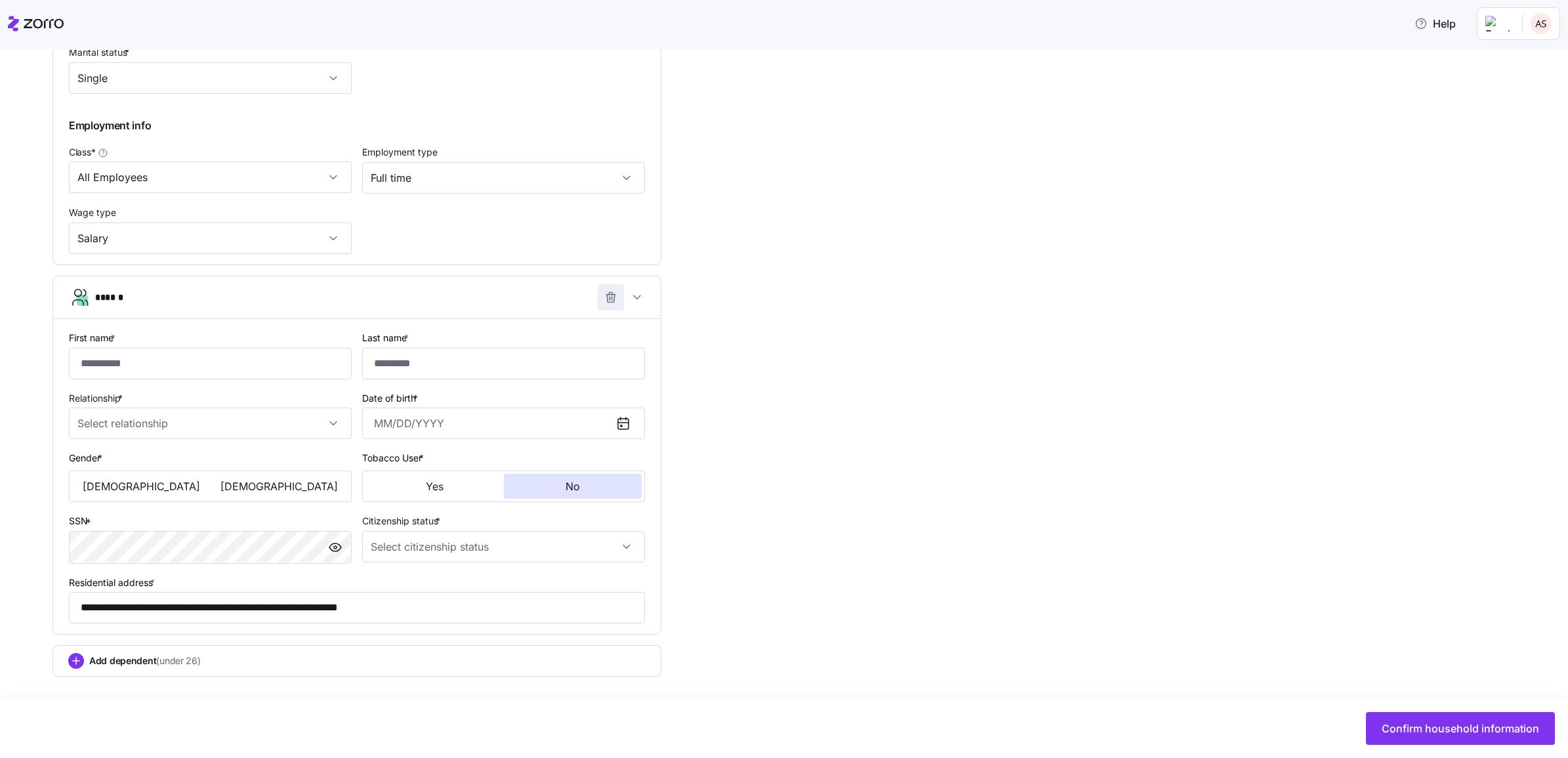
click at [610, 297] on icon "button" at bounding box center [611, 298] width 13 height 13
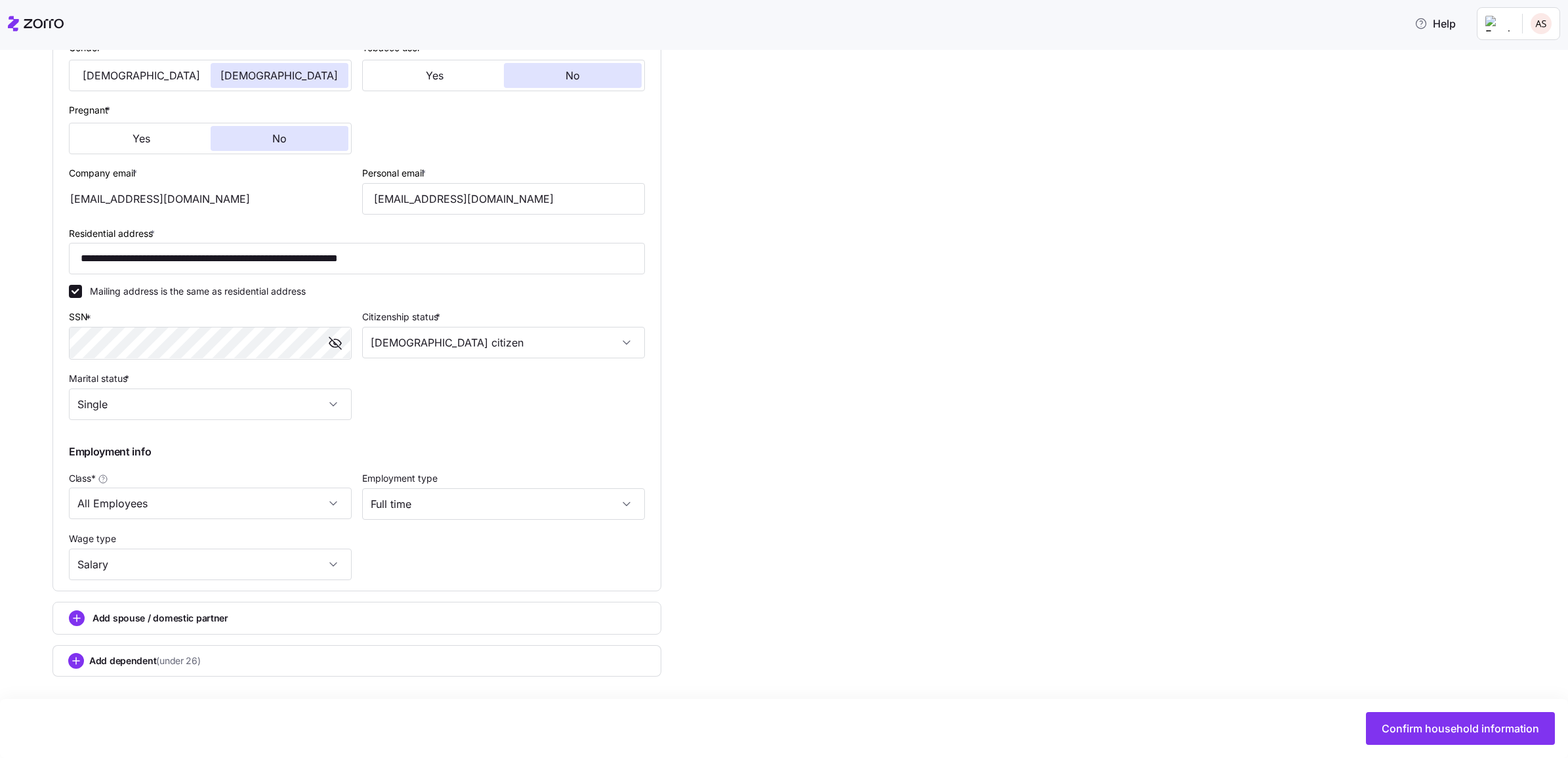
scroll to position [385, 0]
click at [80, 624] on circle "add icon" at bounding box center [76, 617] width 14 height 14
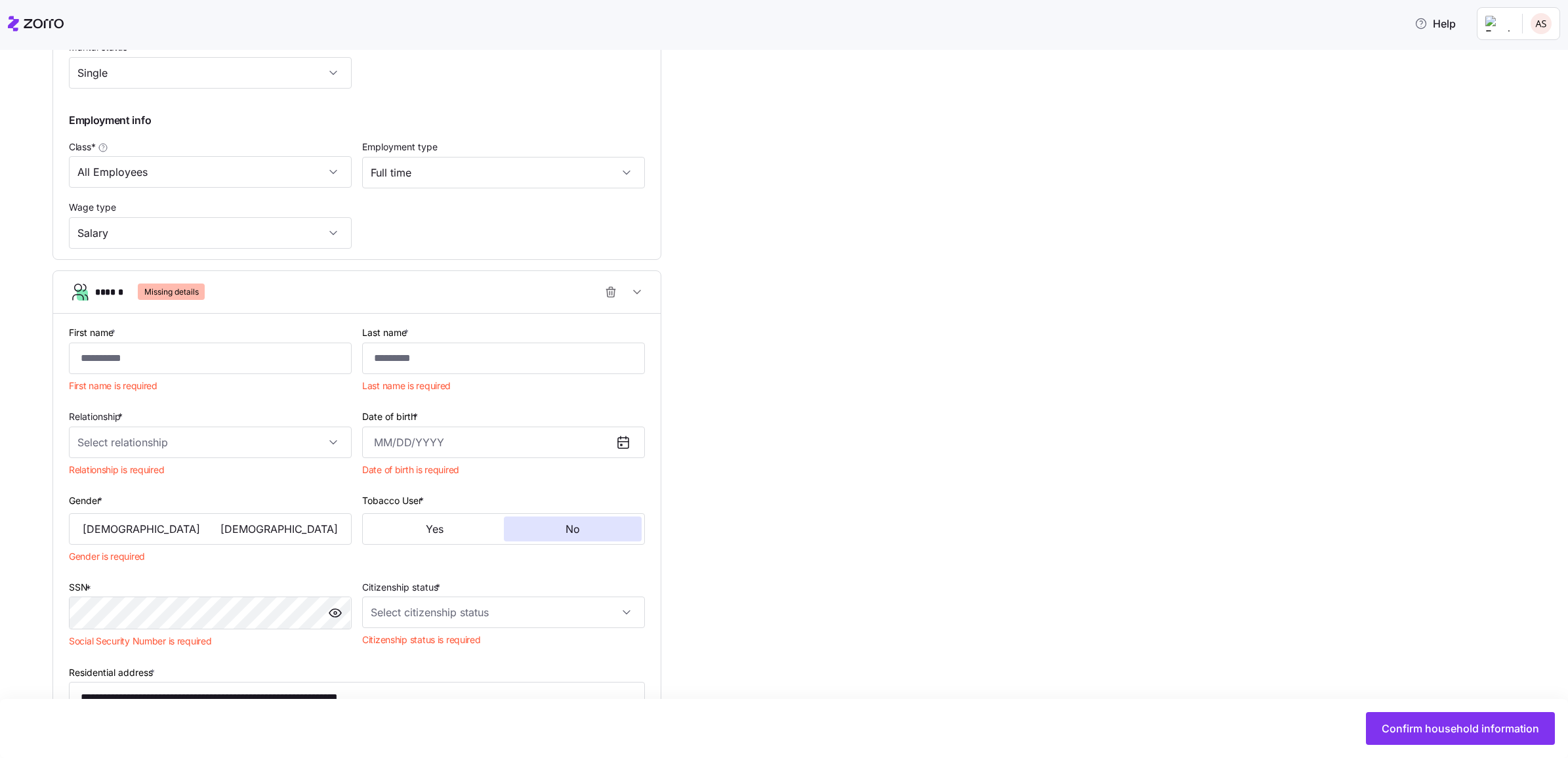
click at [611, 293] on icon "button" at bounding box center [611, 292] width 13 height 13
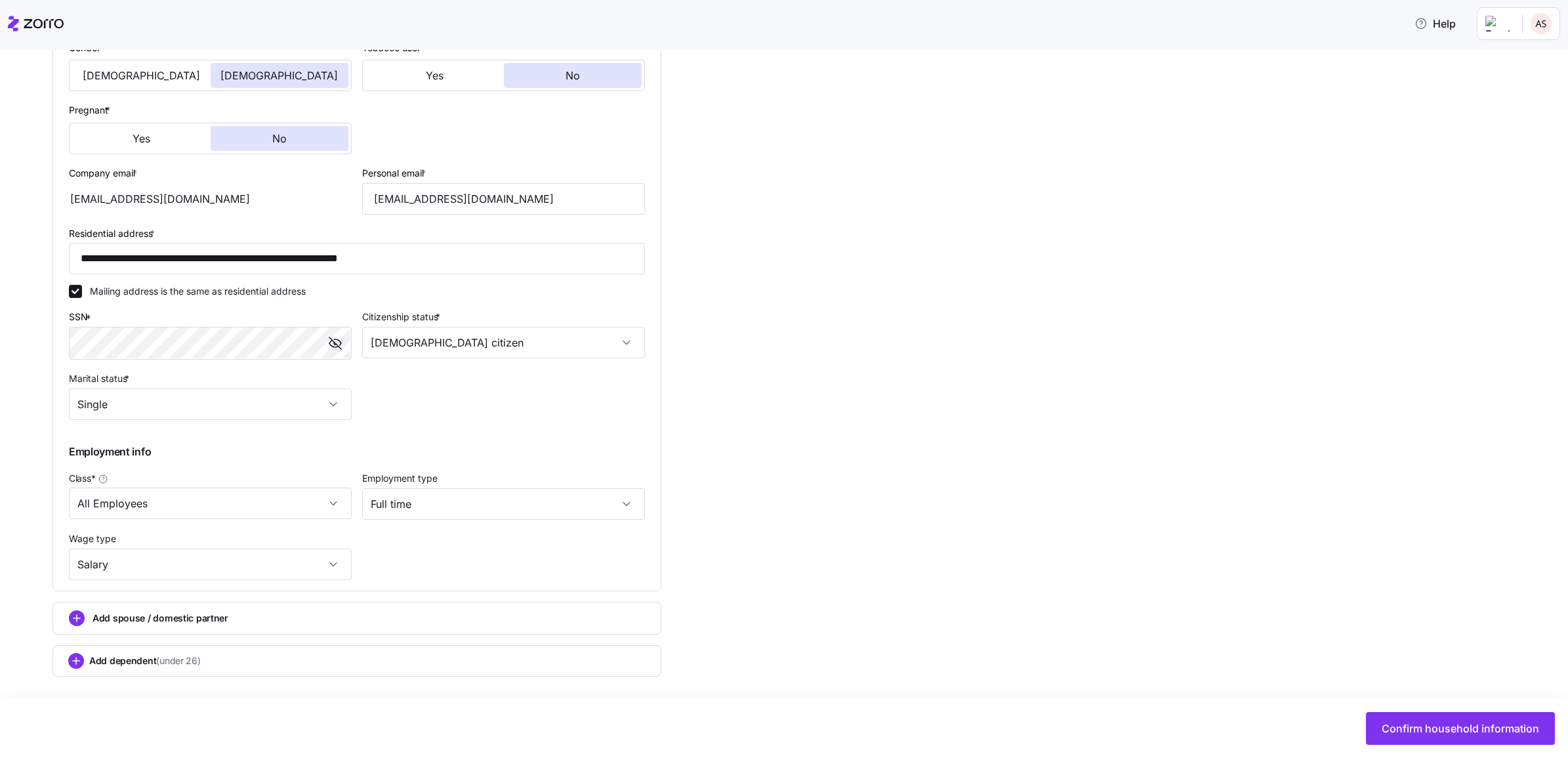
scroll to position [385, 0]
click at [1416, 732] on span "Confirm household information" at bounding box center [1460, 728] width 158 height 16
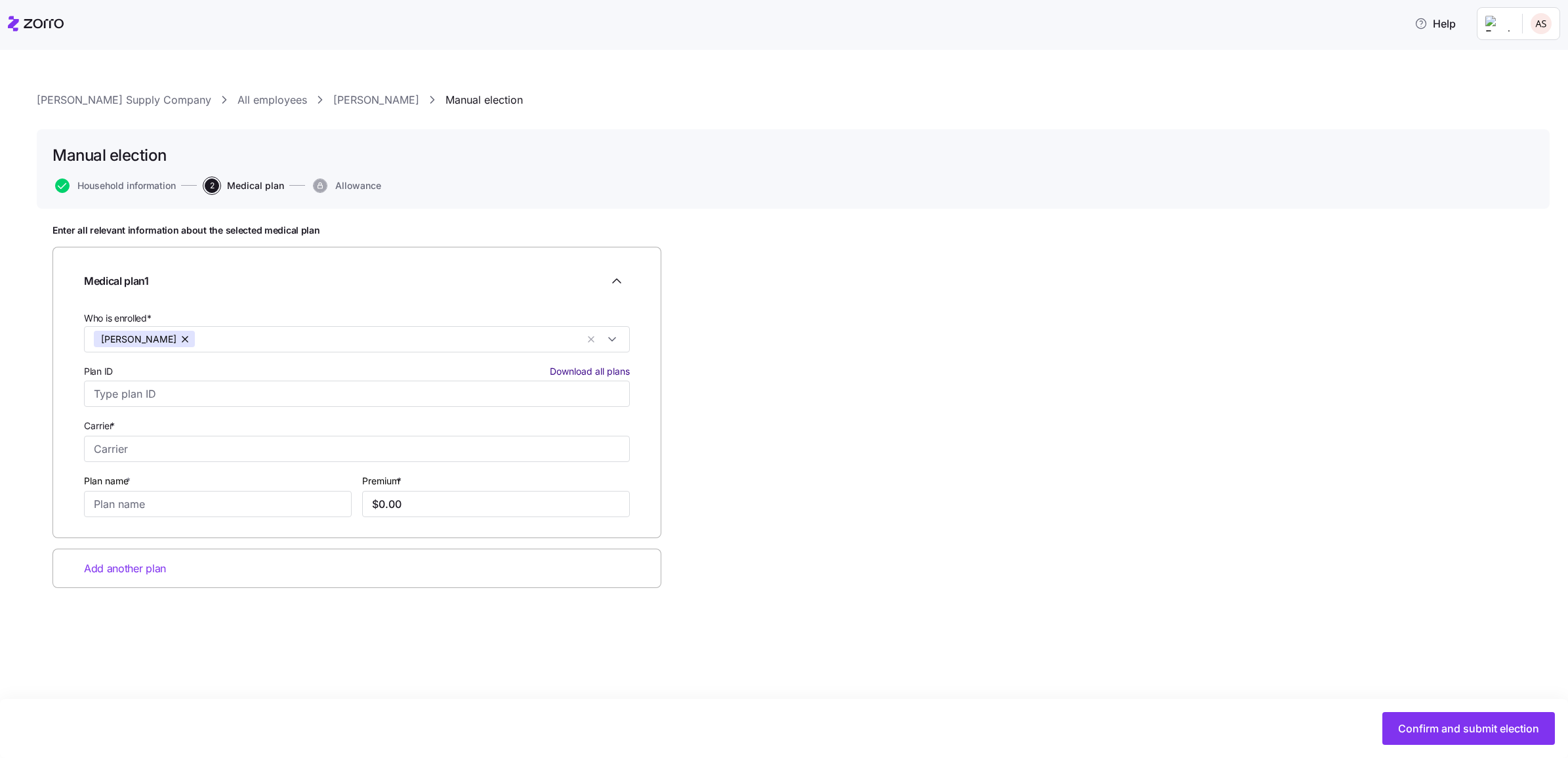
click at [619, 371] on span "Download all plans" at bounding box center [589, 371] width 80 height 13
click at [315, 446] on input "Carrier *" at bounding box center [357, 449] width 546 height 26
click at [882, 448] on div "Enter all relevant information about the selected medical plan Medical plan 1 W…" at bounding box center [793, 439] width 1481 height 429
click at [135, 100] on link "[PERSON_NAME] Supply Company" at bounding box center [123, 100] width 174 height 17
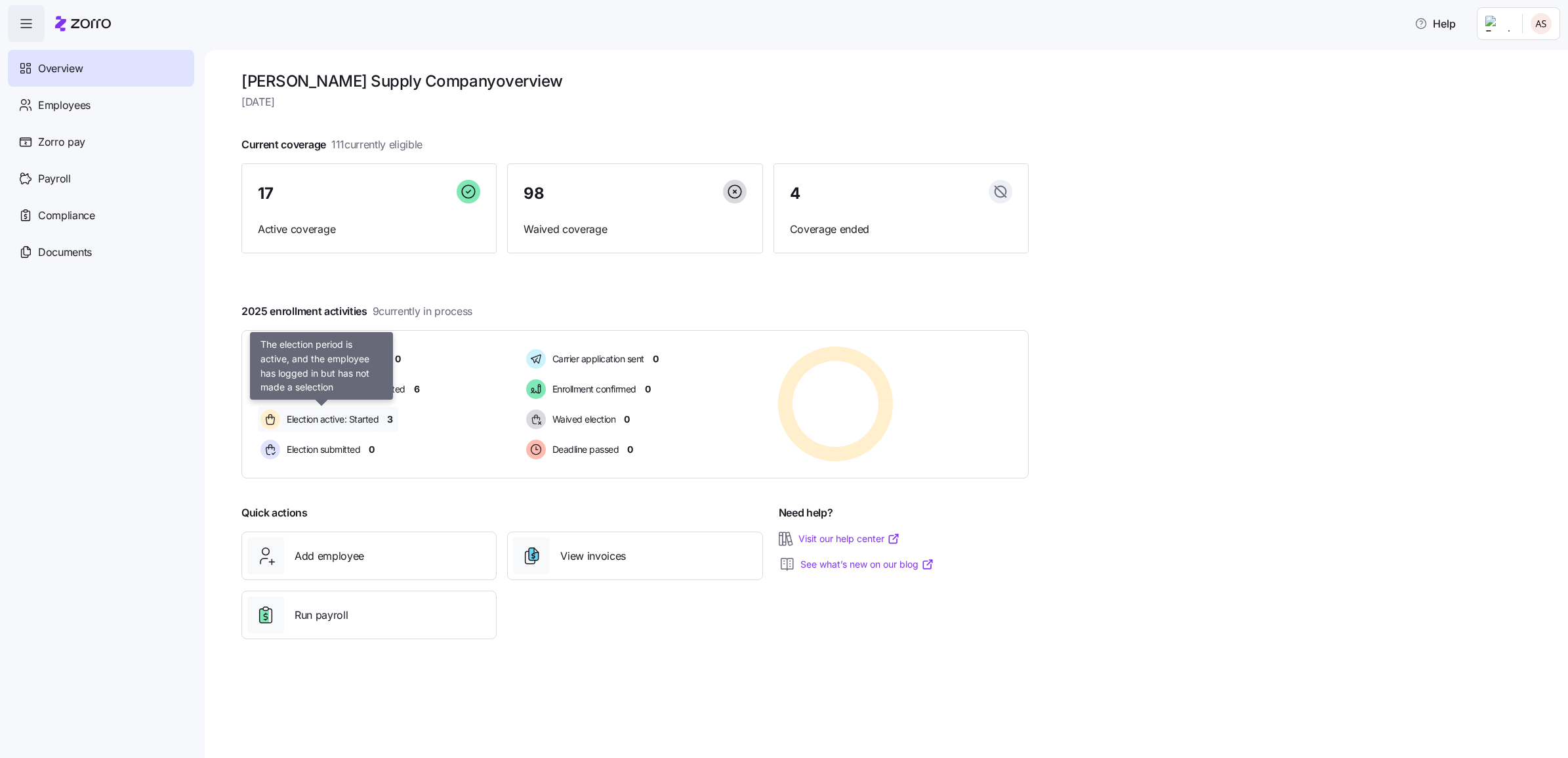
click at [307, 423] on span "Election active: Started" at bounding box center [330, 419] width 96 height 13
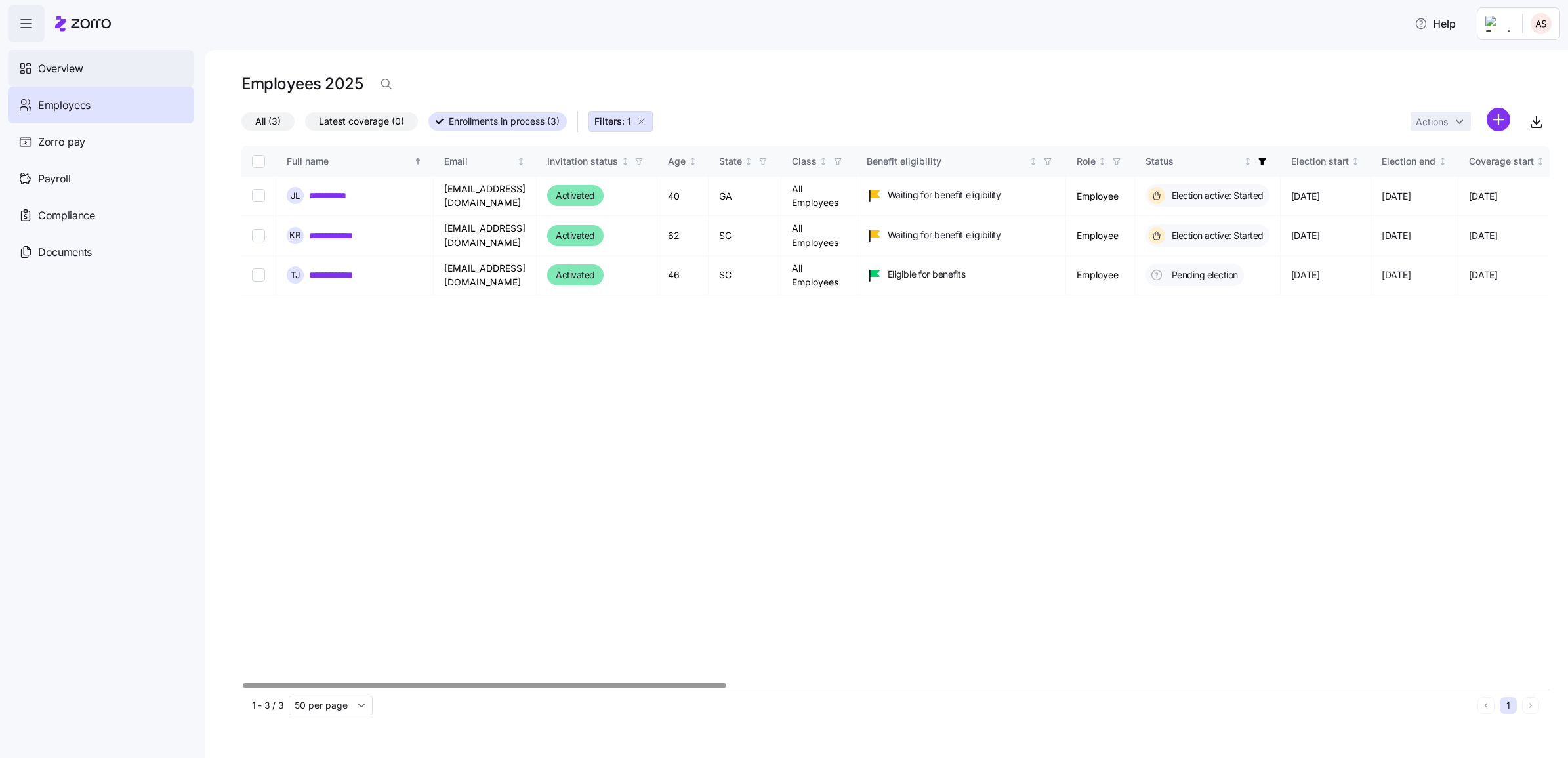
click at [59, 73] on span "Overview" at bounding box center [60, 69] width 45 height 17
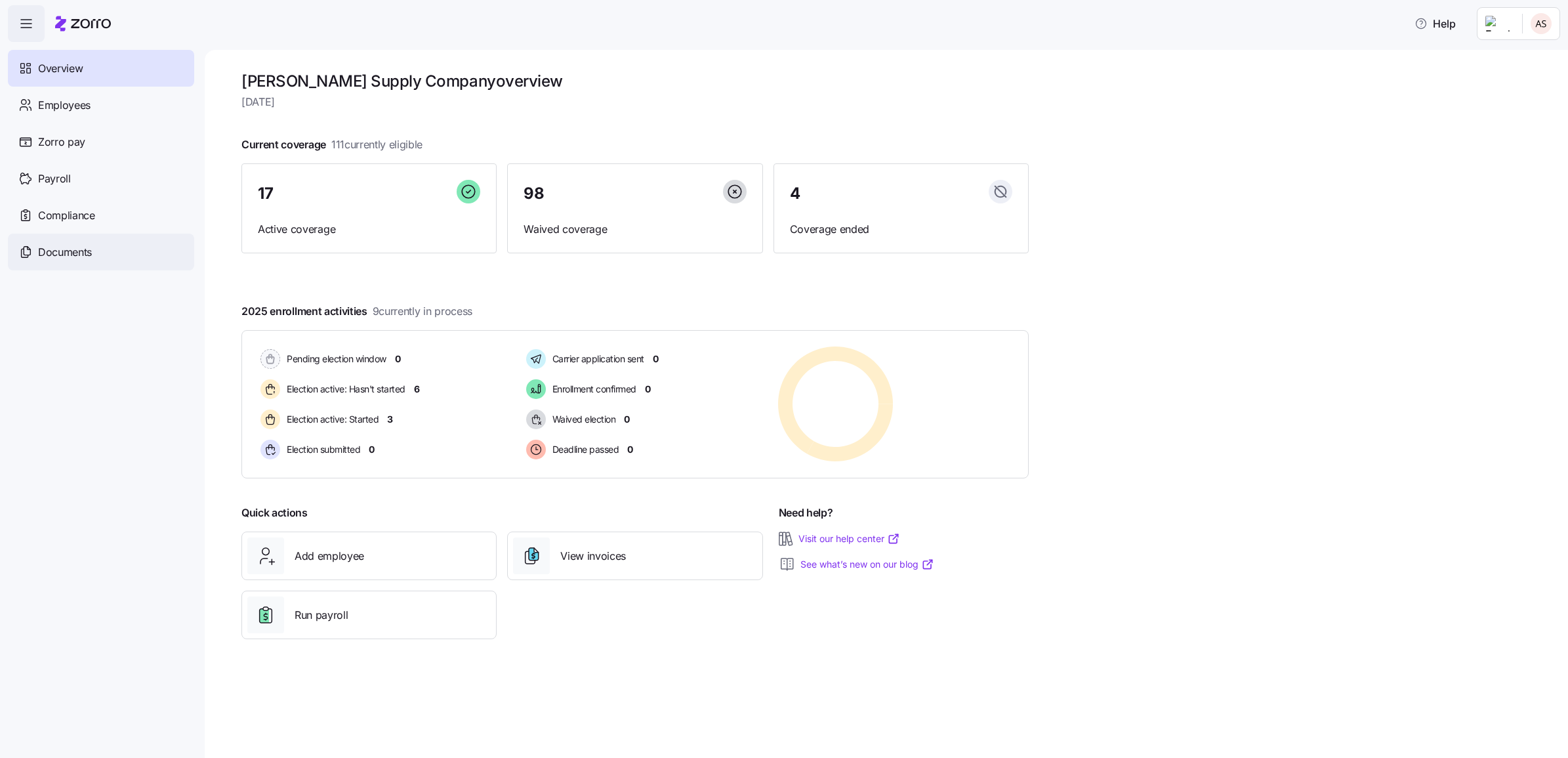
click at [63, 254] on span "Documents" at bounding box center [64, 252] width 54 height 17
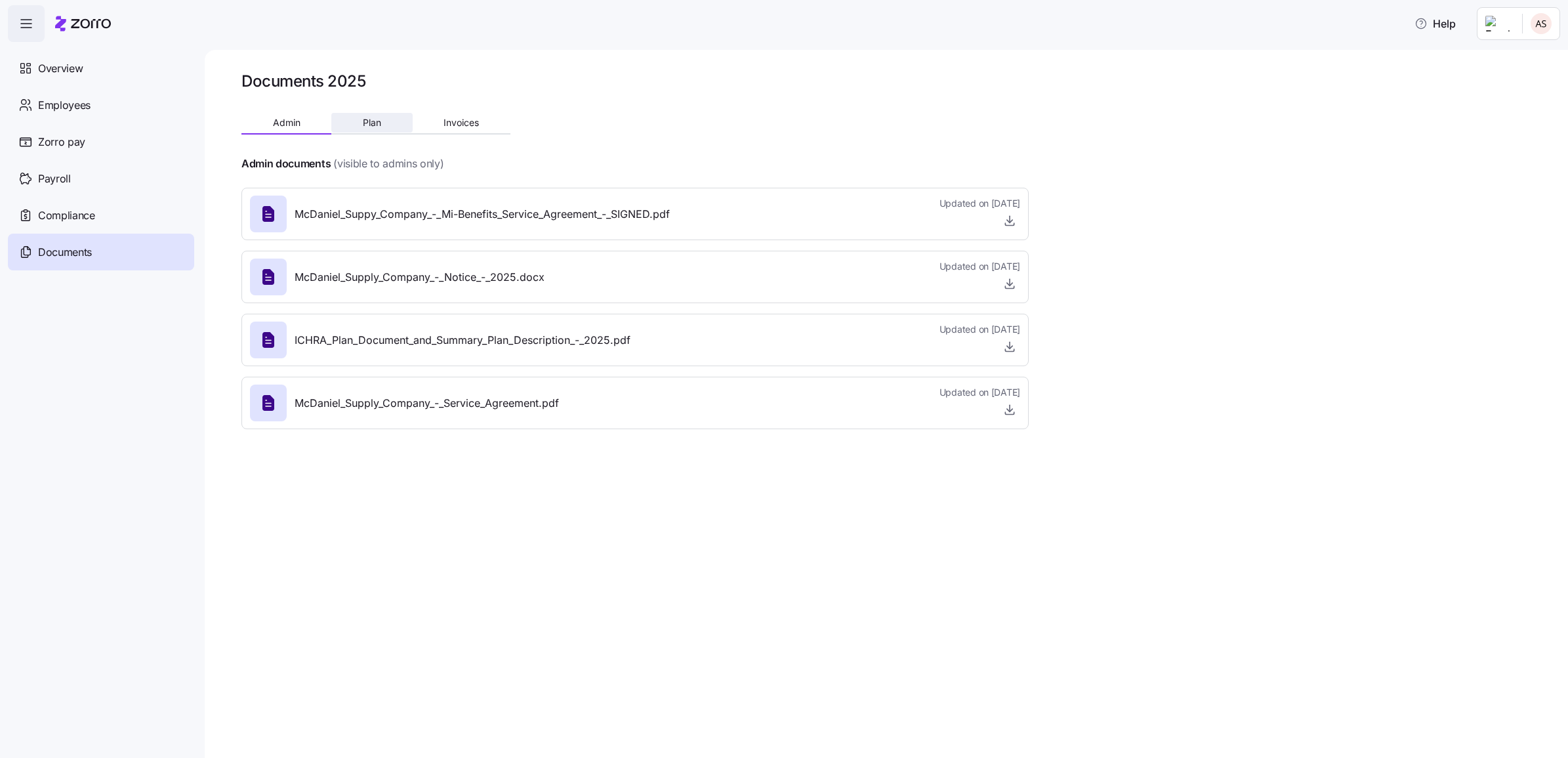
click at [365, 126] on span "Plan" at bounding box center [372, 122] width 18 height 9
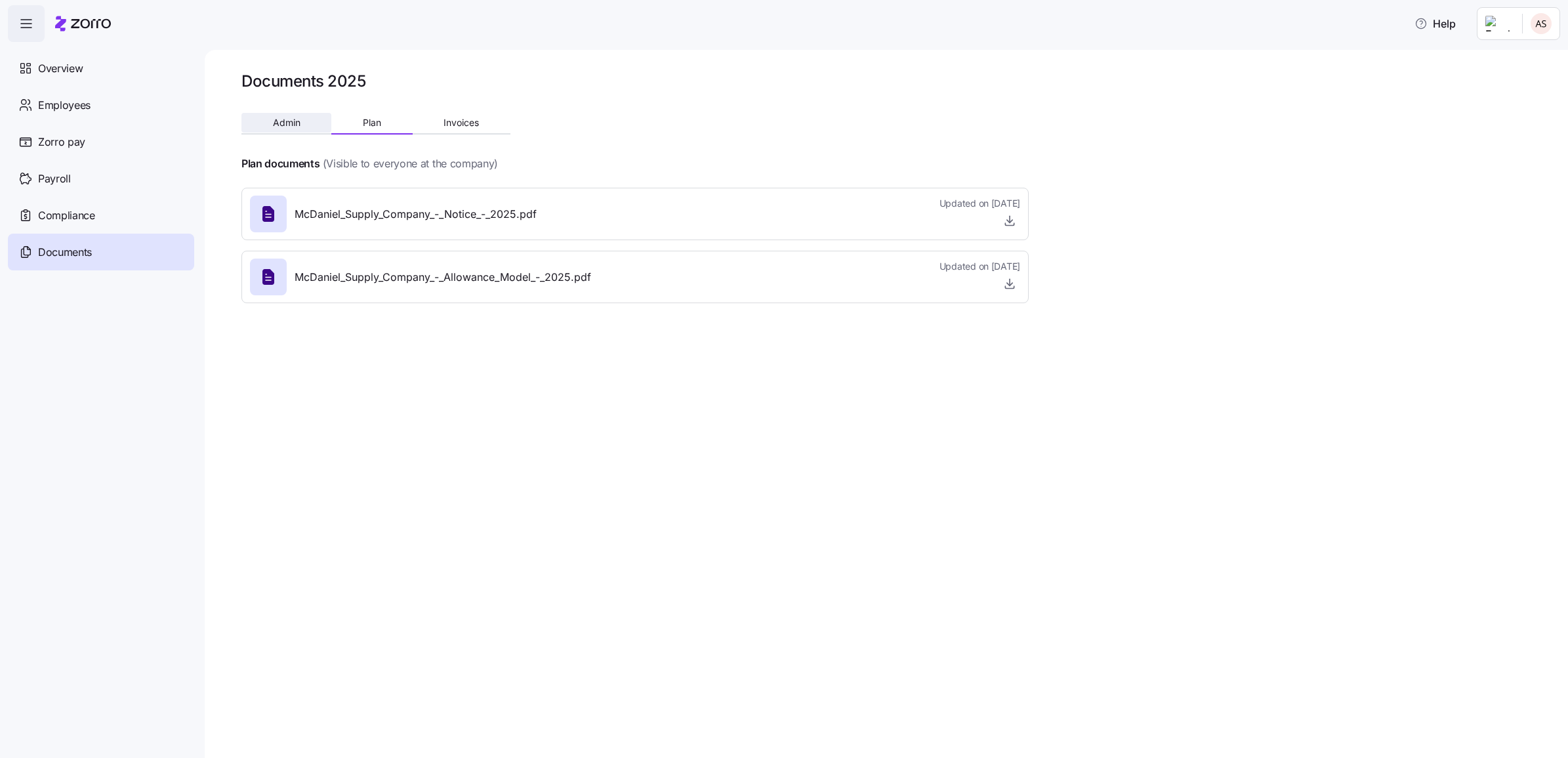
click at [297, 129] on button "Admin" at bounding box center [286, 123] width 90 height 20
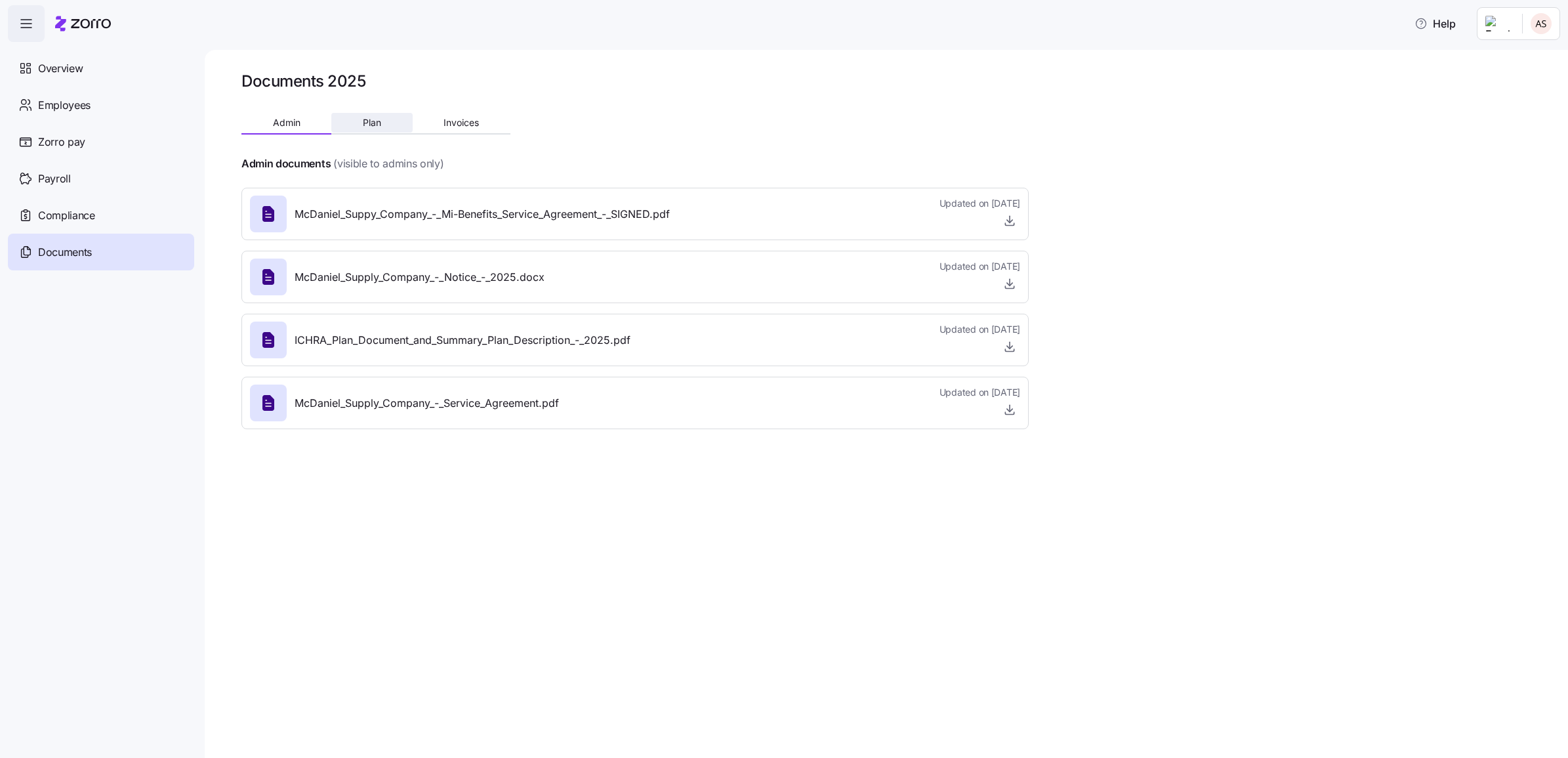
click at [354, 122] on button "Plan" at bounding box center [372, 123] width 81 height 20
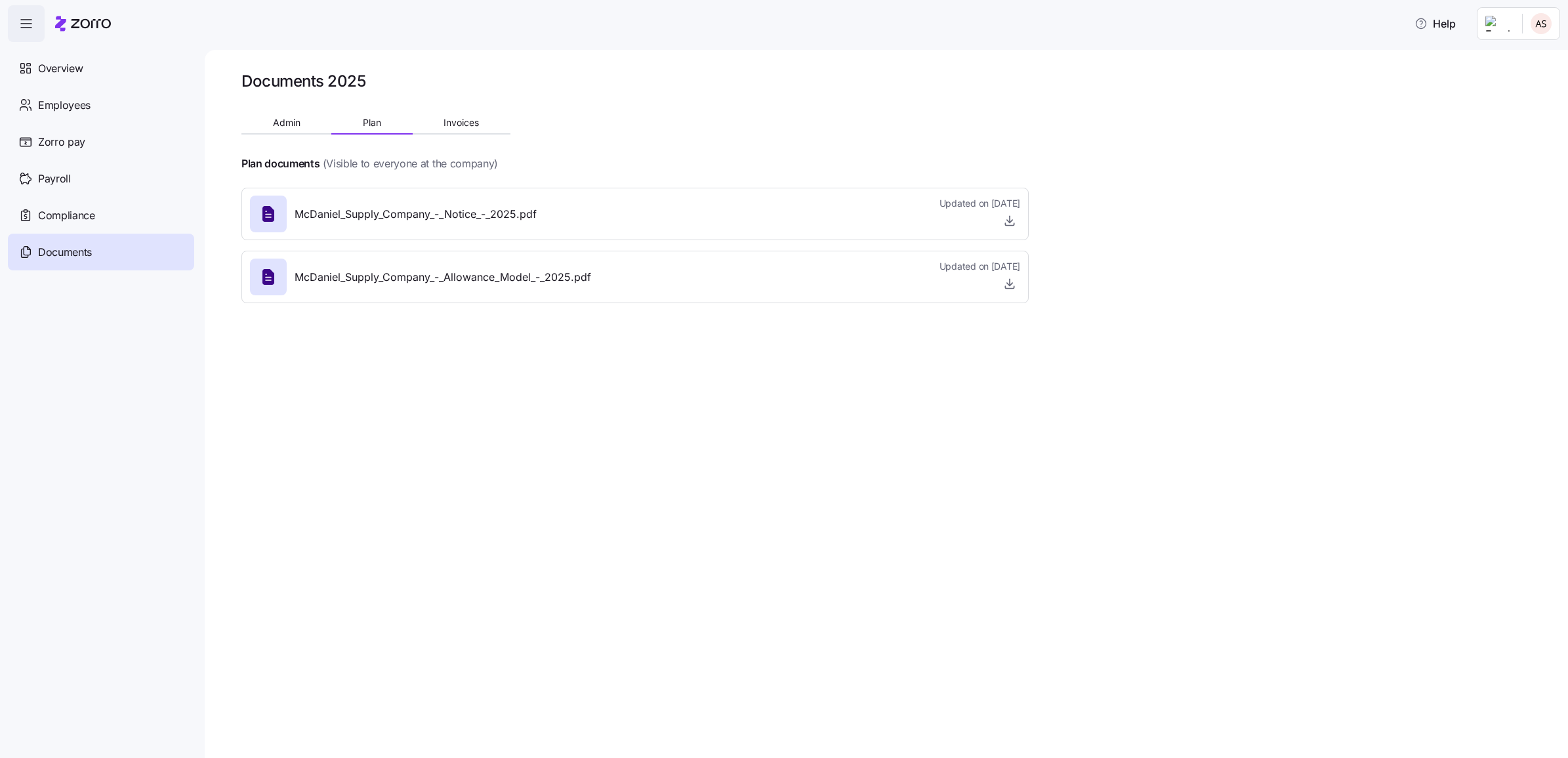
click at [494, 279] on span "McDaniel_Supply_Company_-_Allowance_Model_-_2025.pdf" at bounding box center [443, 278] width 297 height 17
click at [266, 286] on icon at bounding box center [268, 276] width 21 height 21
click at [999, 269] on span "Updated on [DATE]" at bounding box center [980, 266] width 81 height 13
click at [1008, 281] on icon "button" at bounding box center [1010, 284] width 13 height 13
click at [74, 98] on span "Employees" at bounding box center [64, 106] width 53 height 17
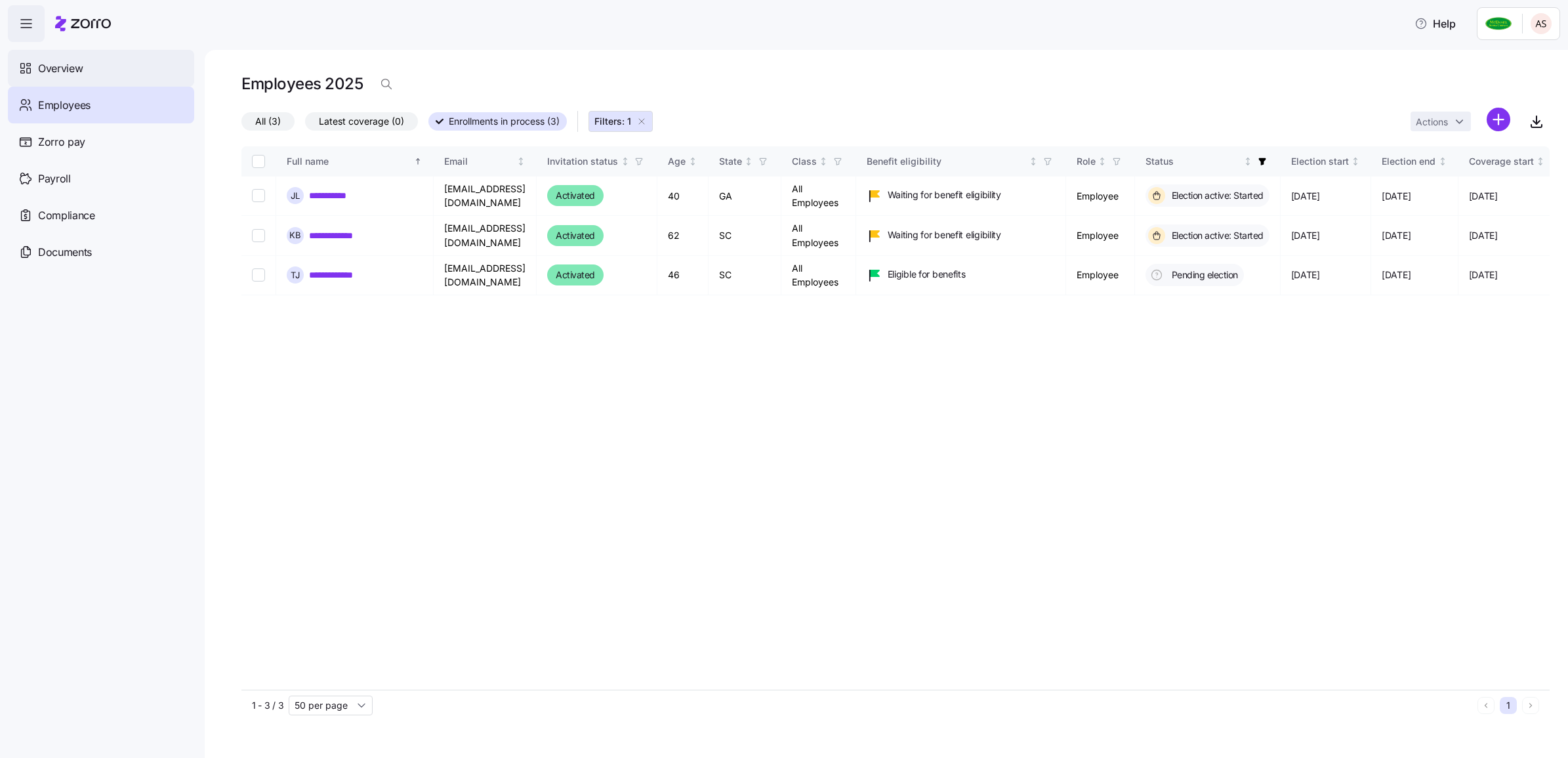
click at [59, 73] on span "Overview" at bounding box center [60, 69] width 45 height 17
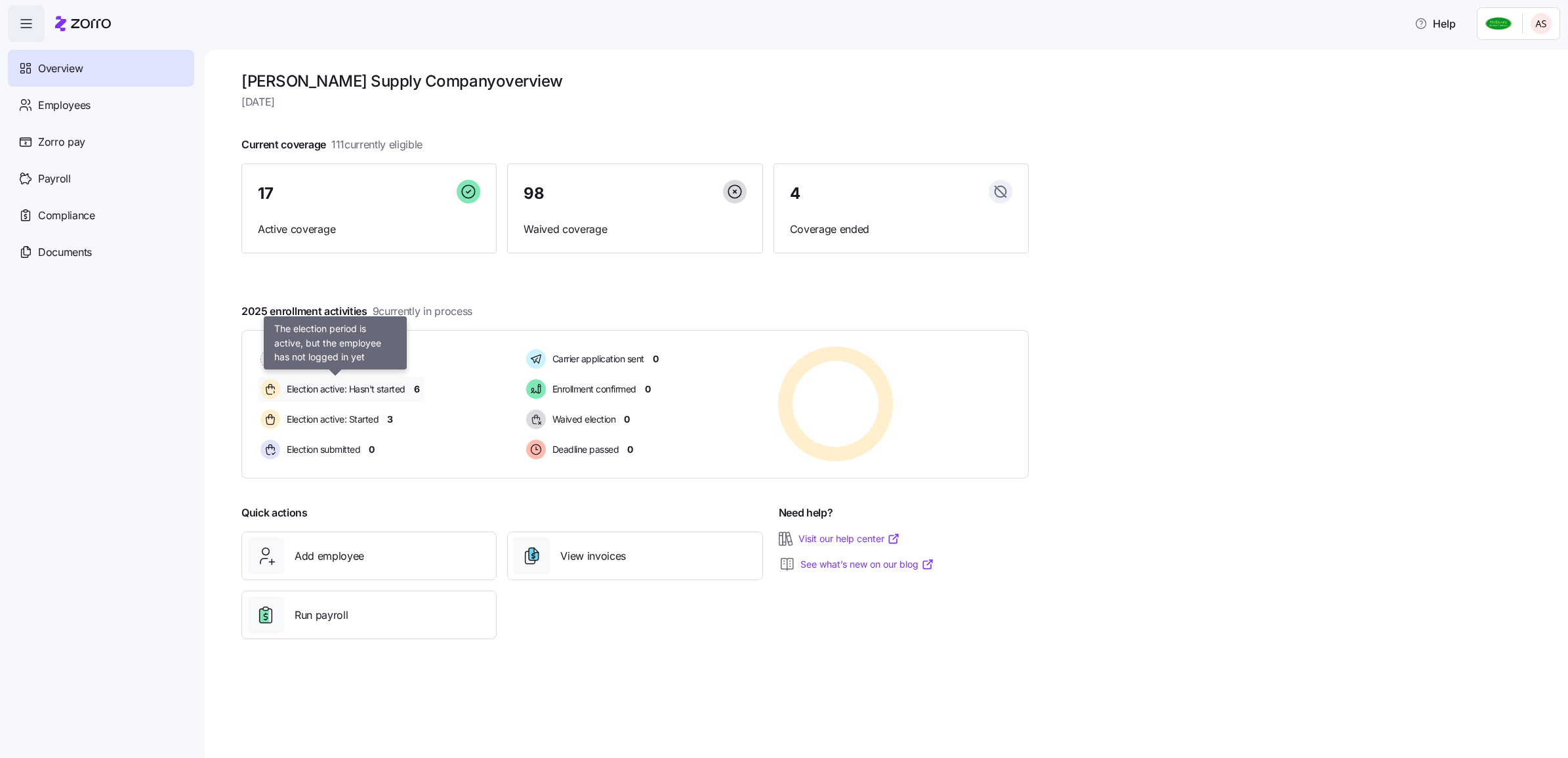
click at [368, 388] on span "Election active: Hasn't started" at bounding box center [344, 389] width 122 height 13
